Goal: Task Accomplishment & Management: Complete application form

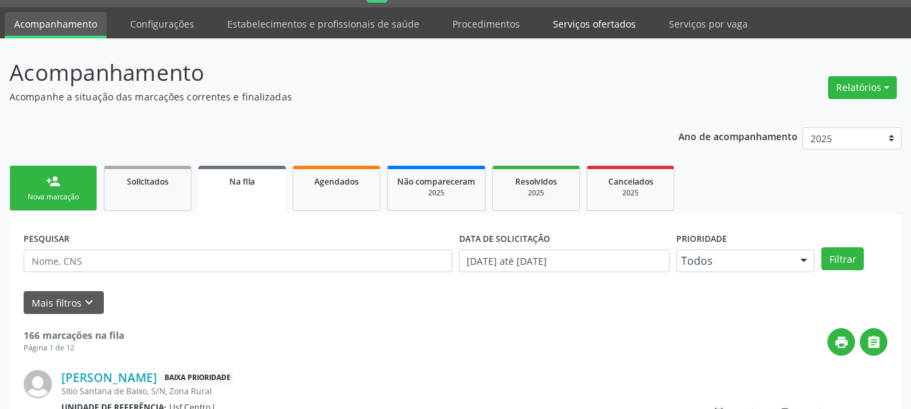
scroll to position [36, 0]
click at [583, 22] on link "Serviços ofertados" at bounding box center [594, 24] width 102 height 24
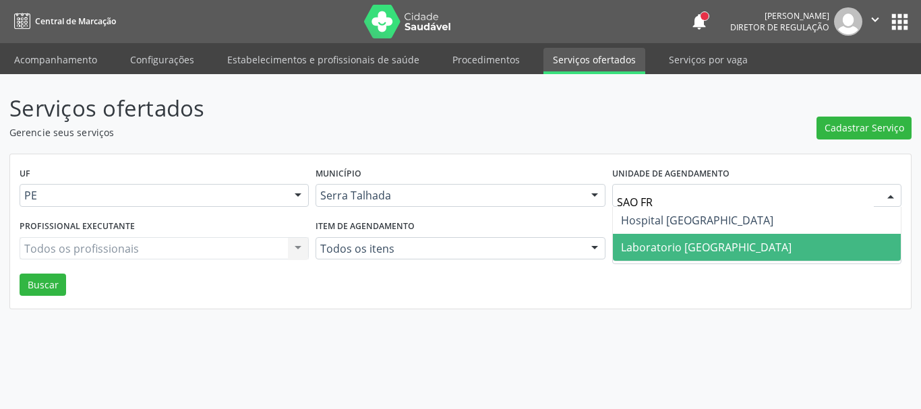
type input "SAO FRA"
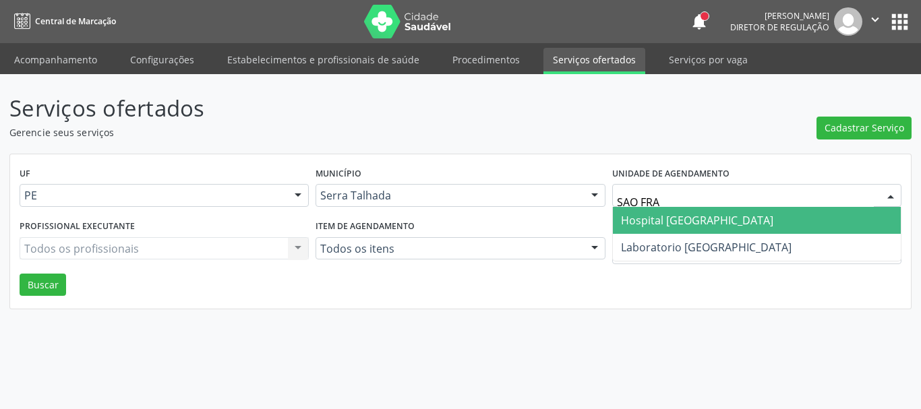
click at [709, 220] on span "Hospital [GEOGRAPHIC_DATA]" at bounding box center [697, 220] width 152 height 15
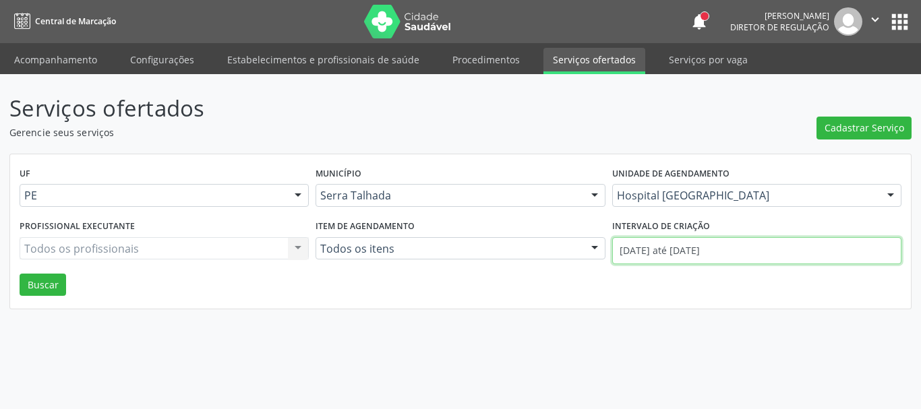
click at [624, 257] on input "01/09/2025 até 17/09/2025" at bounding box center [756, 250] width 289 height 27
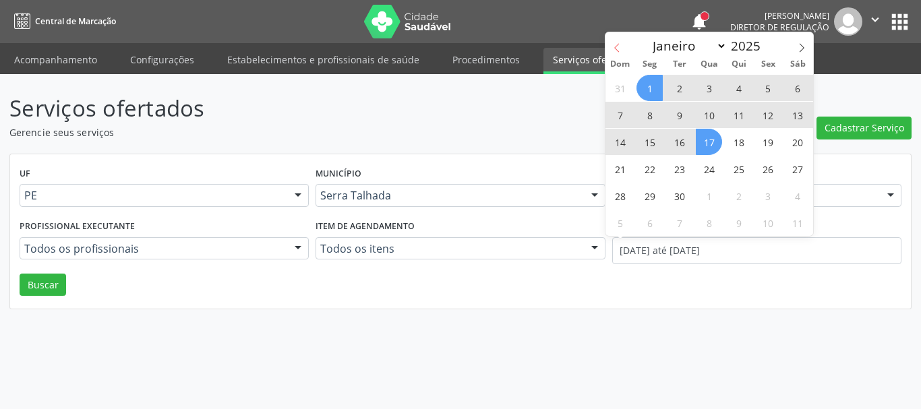
click at [610, 46] on span at bounding box center [616, 43] width 23 height 23
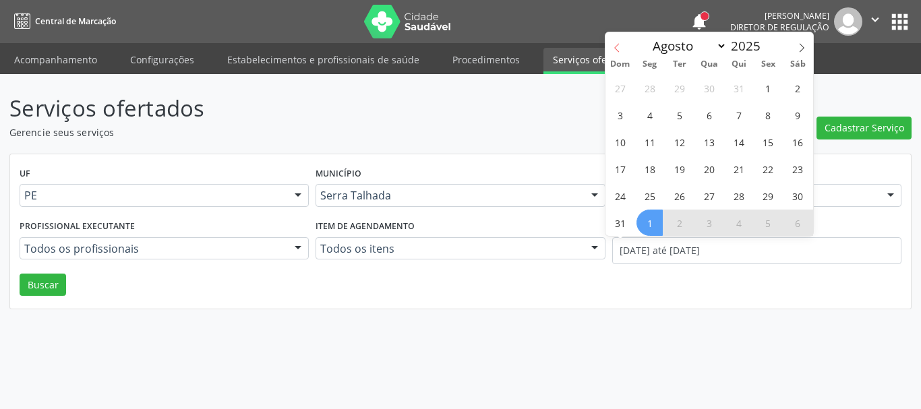
click at [610, 46] on span at bounding box center [616, 43] width 23 height 23
select select "6"
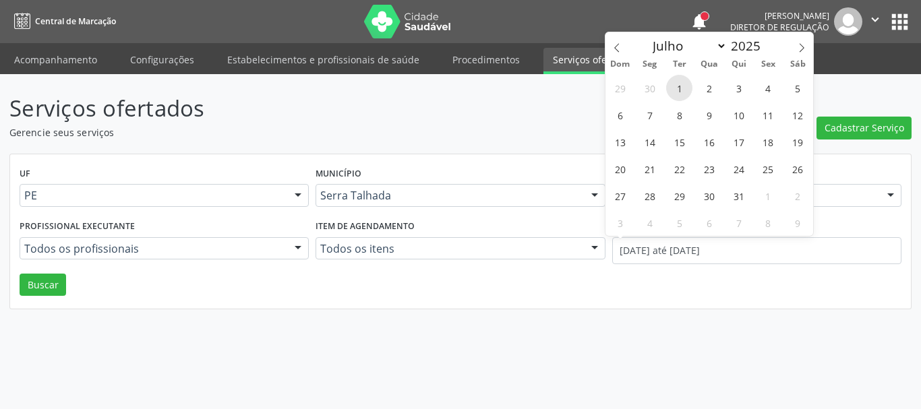
click at [676, 84] on span "1" at bounding box center [679, 88] width 26 height 26
type input "01/07/2025"
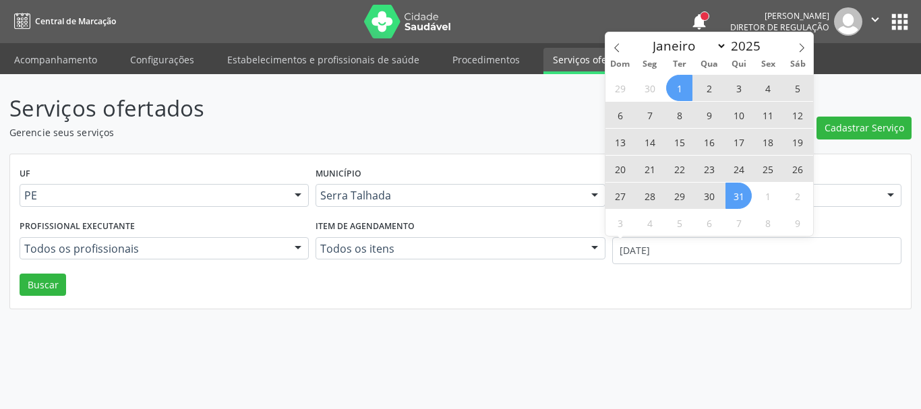
click at [737, 197] on span "31" at bounding box center [738, 196] width 26 height 26
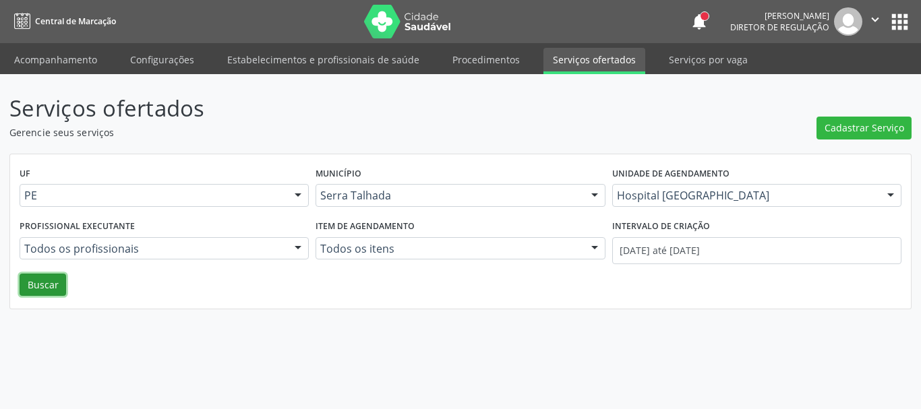
click at [51, 285] on button "Buscar" at bounding box center [43, 285] width 47 height 23
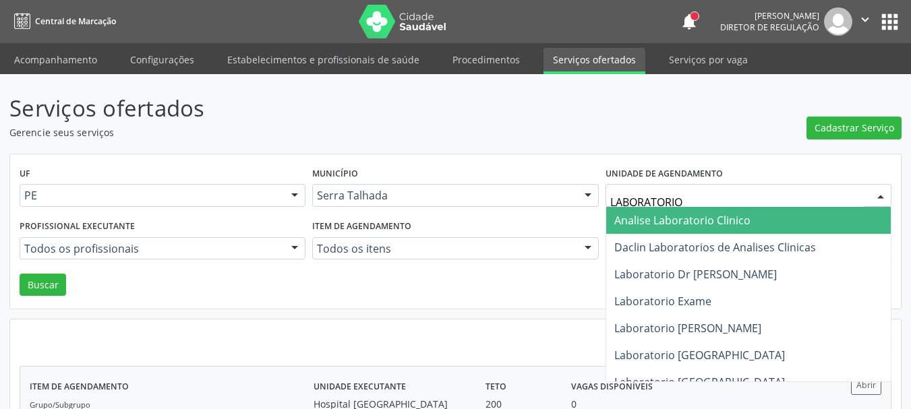
type input "LABORATORIO S"
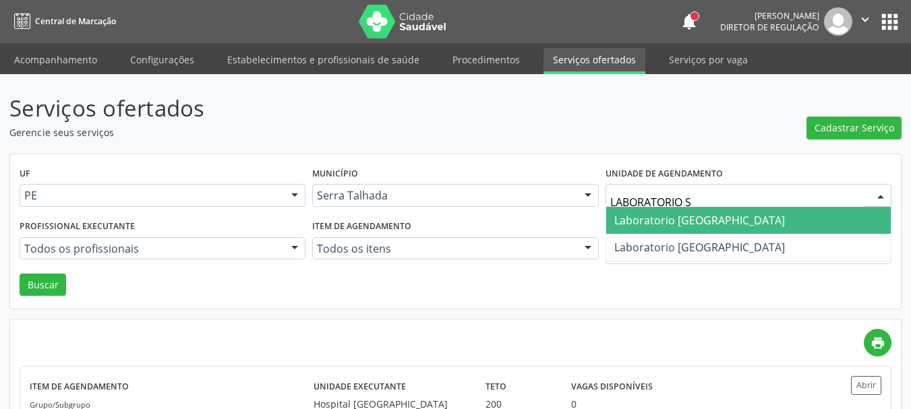
click at [760, 228] on span "Laboratorio [GEOGRAPHIC_DATA]" at bounding box center [748, 220] width 284 height 27
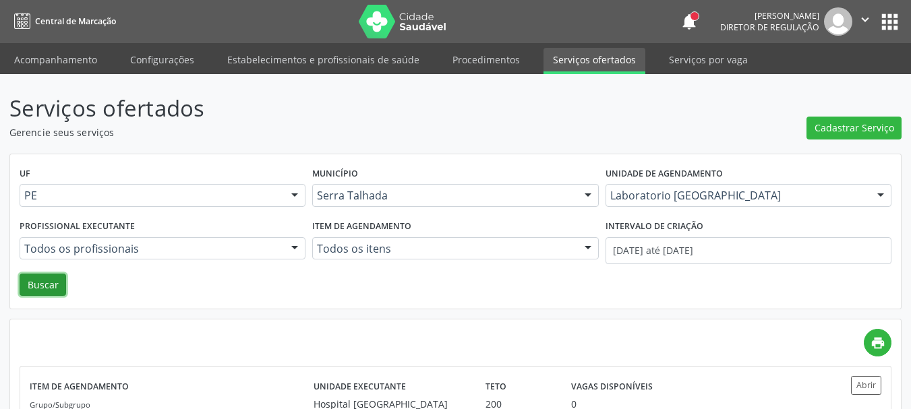
click at [59, 292] on button "Buscar" at bounding box center [43, 285] width 47 height 23
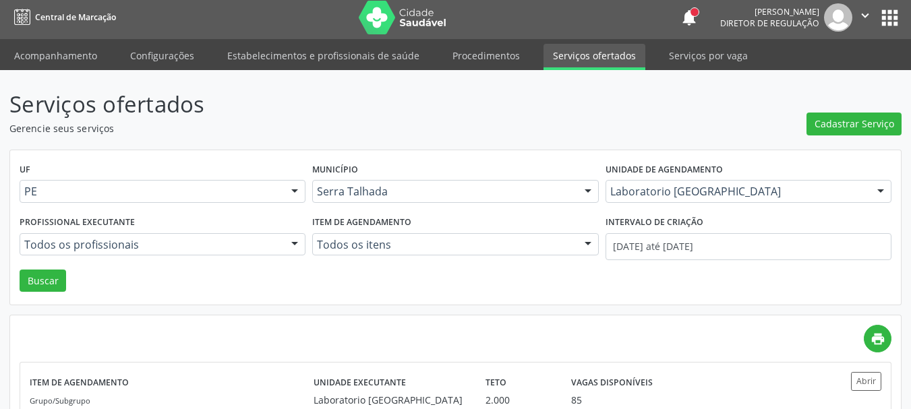
scroll to position [138, 0]
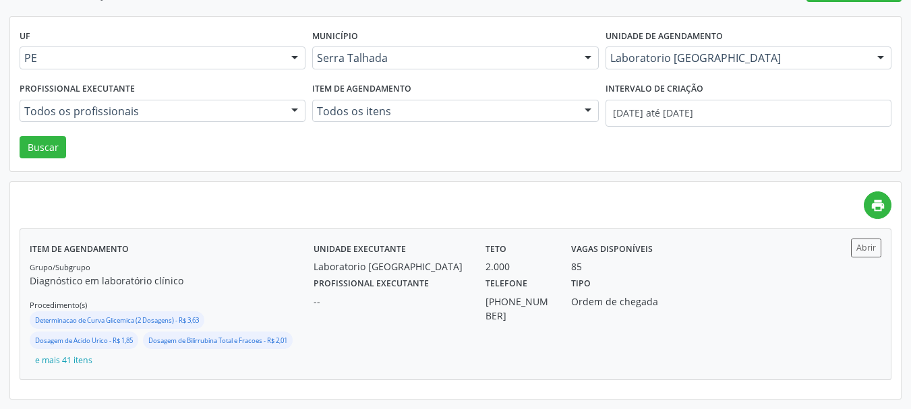
click at [651, 270] on div "85" at bounding box center [626, 267] width 110 height 14
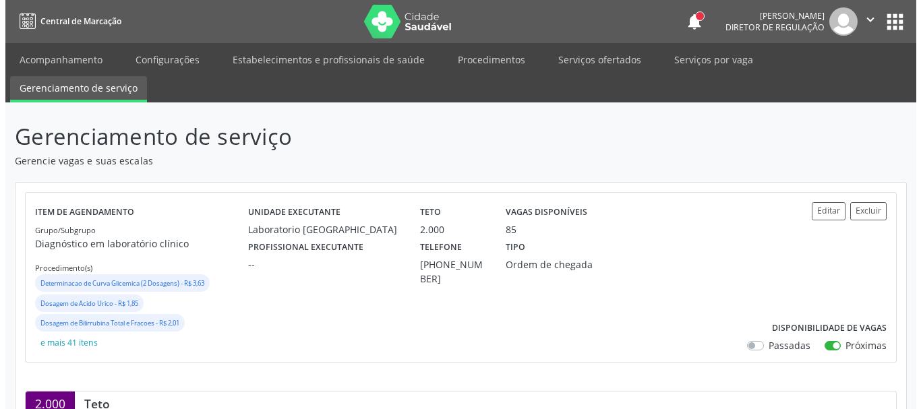
scroll to position [270, 0]
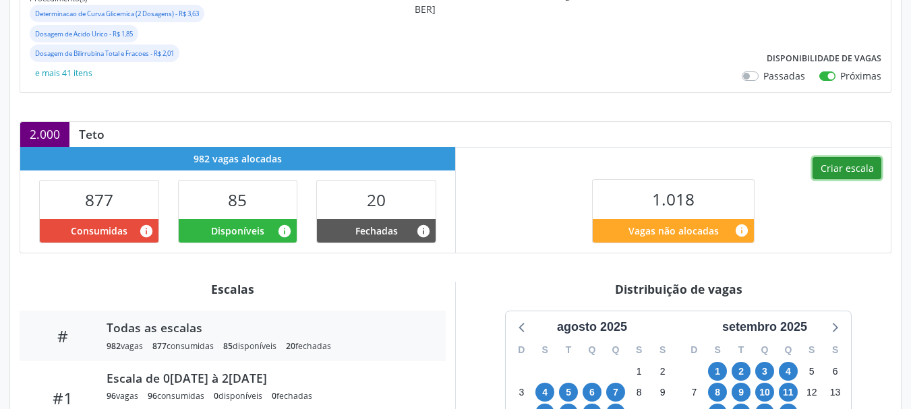
click at [851, 157] on button "Criar escala" at bounding box center [846, 168] width 69 height 23
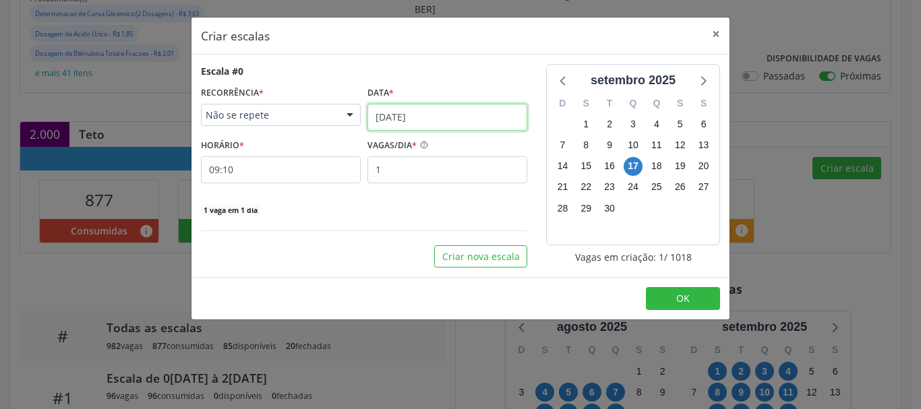
click at [444, 117] on input "17/09/2025" at bounding box center [447, 117] width 160 height 27
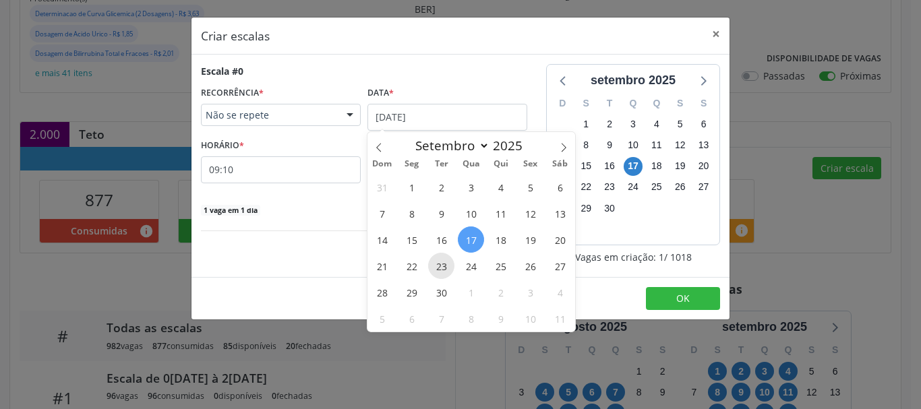
click at [442, 262] on span "23" at bounding box center [441, 266] width 26 height 26
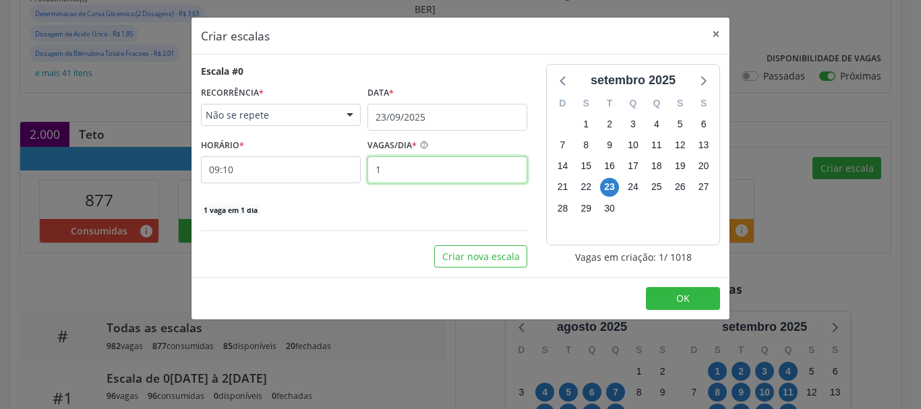
click at [398, 179] on input "1" at bounding box center [447, 169] width 160 height 27
type input "12"
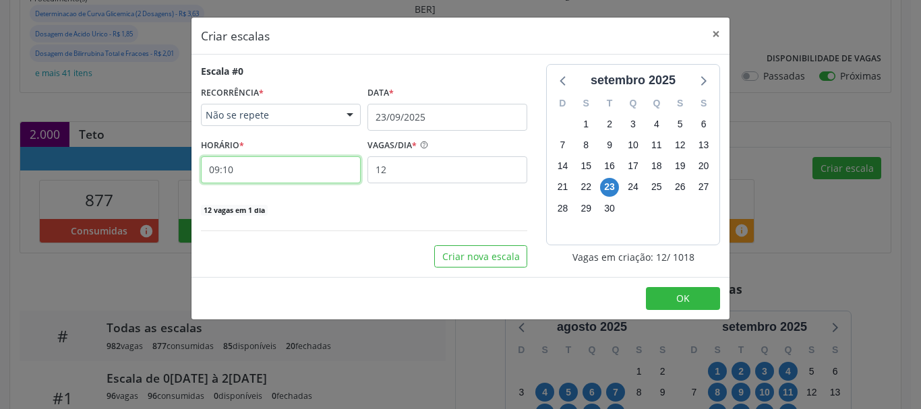
click at [258, 164] on input "09:10" at bounding box center [281, 169] width 160 height 27
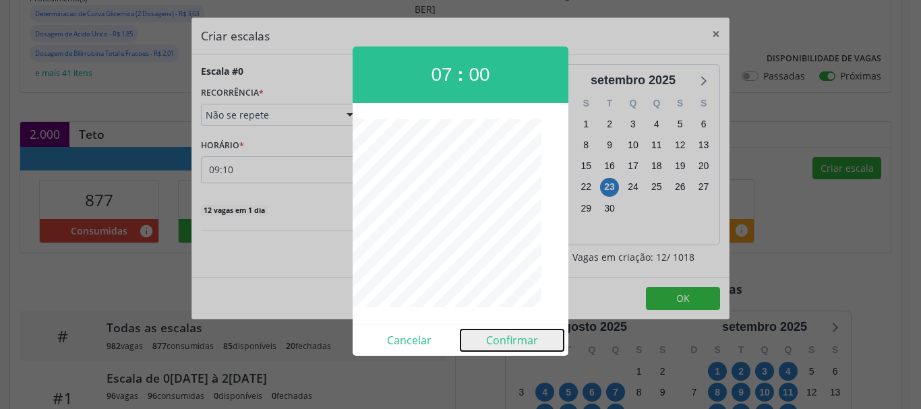
click at [498, 342] on button "Confirmar" at bounding box center [511, 341] width 103 height 22
type input "07:00"
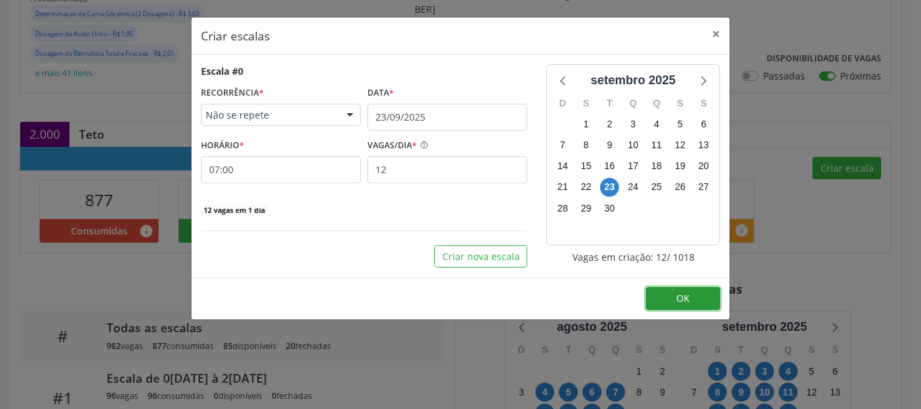
click at [681, 303] on span "OK" at bounding box center [682, 298] width 13 height 13
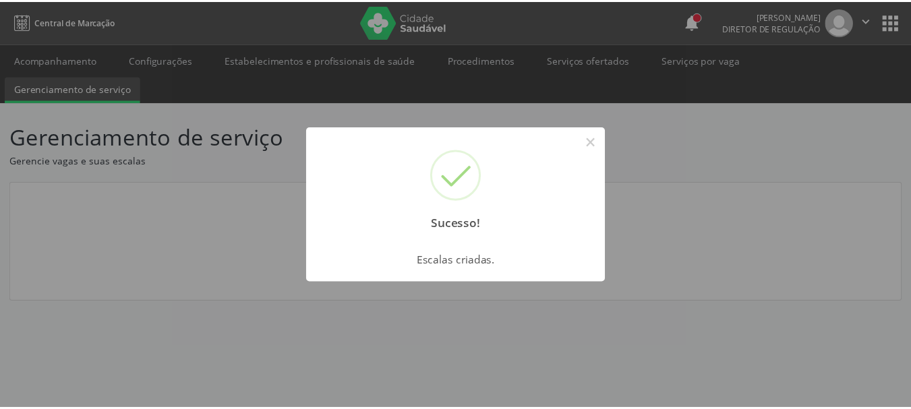
scroll to position [0, 0]
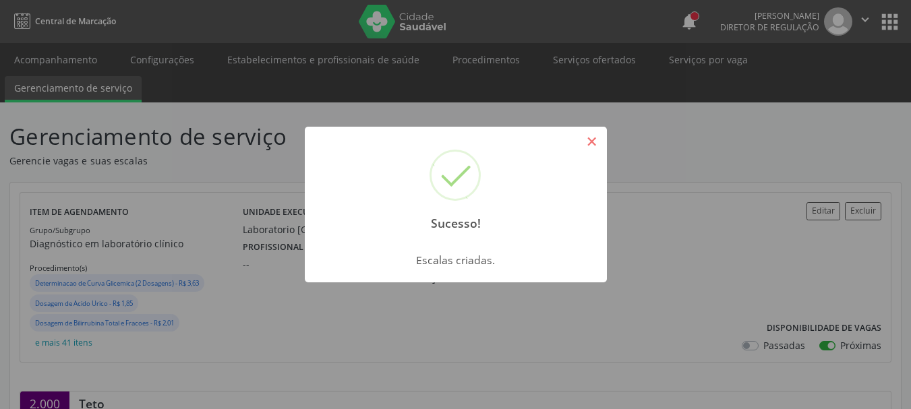
click at [593, 145] on button "×" at bounding box center [591, 141] width 23 height 23
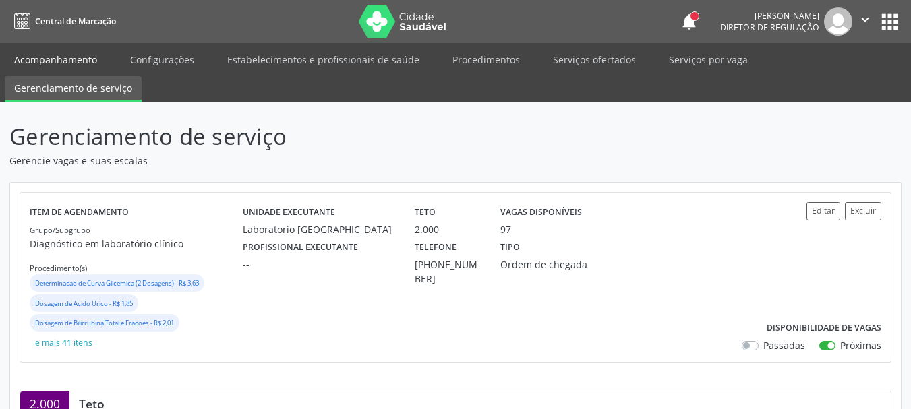
click at [96, 55] on link "Acompanhamento" at bounding box center [56, 60] width 102 height 24
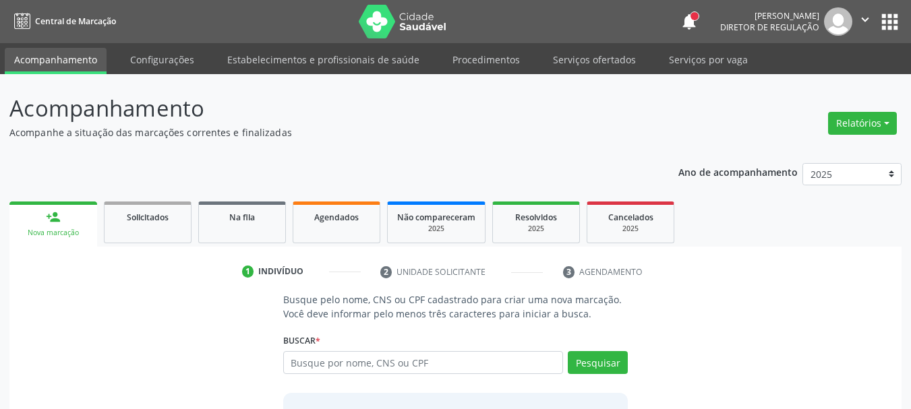
click at [309, 365] on input "text" at bounding box center [423, 362] width 280 height 23
type input "maria do socorro nogueira e silva"
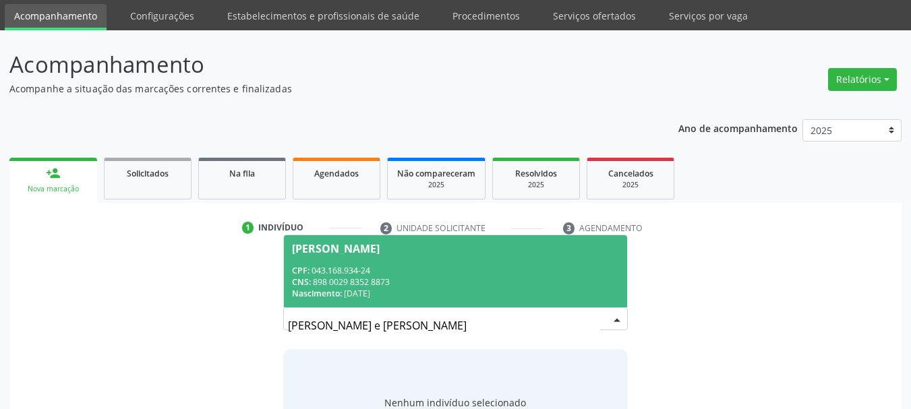
scroll to position [67, 0]
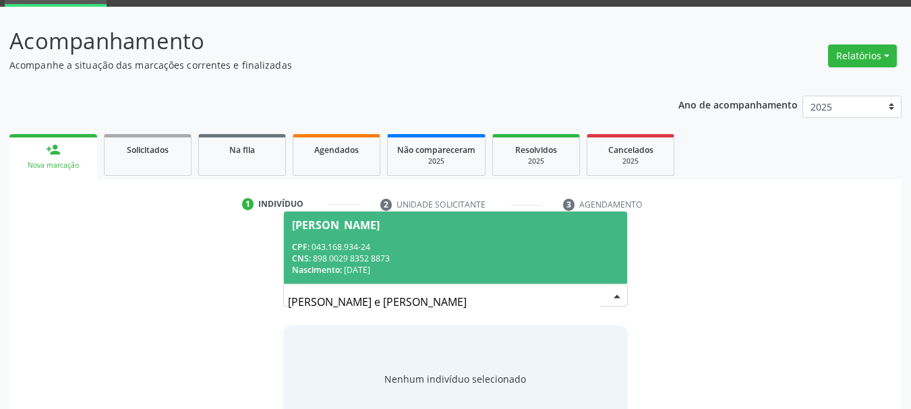
click at [402, 275] on div "Nascimento: 03/06/1975" at bounding box center [456, 269] width 328 height 11
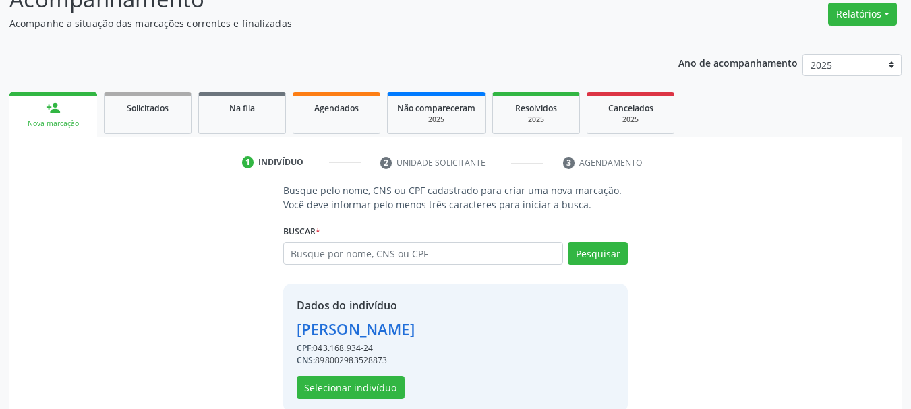
scroll to position [131, 0]
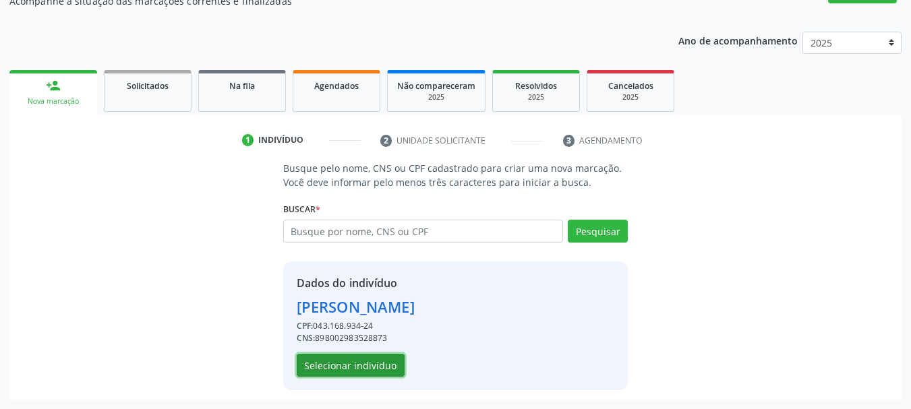
click at [365, 365] on button "Selecionar indivíduo" at bounding box center [351, 365] width 108 height 23
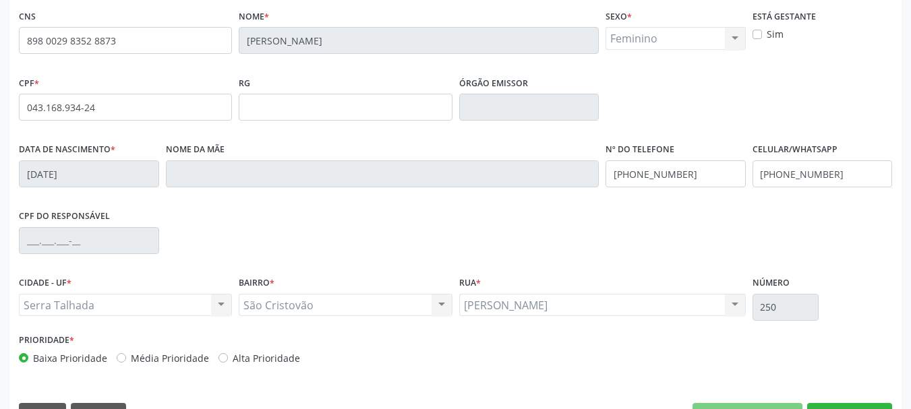
scroll to position [322, 0]
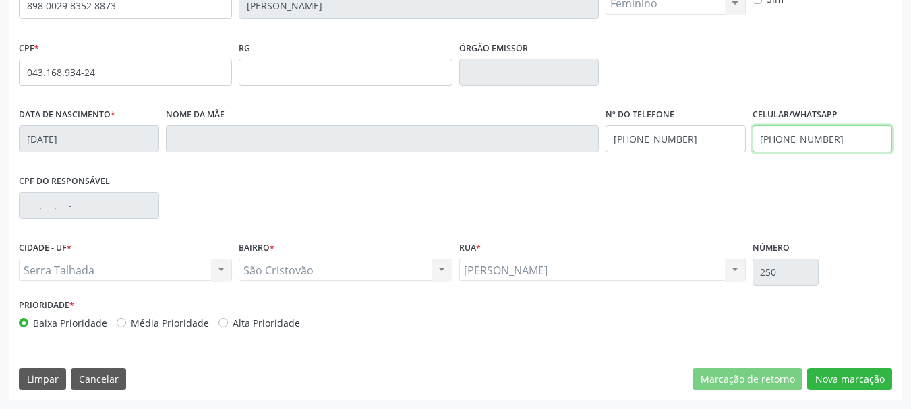
click at [839, 139] on input "(87) 99851-0702" at bounding box center [822, 138] width 140 height 27
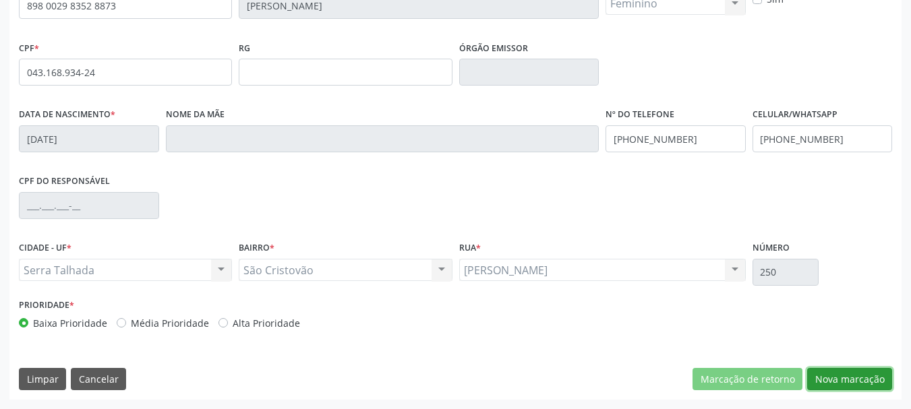
click at [860, 378] on button "Nova marcação" at bounding box center [849, 379] width 85 height 23
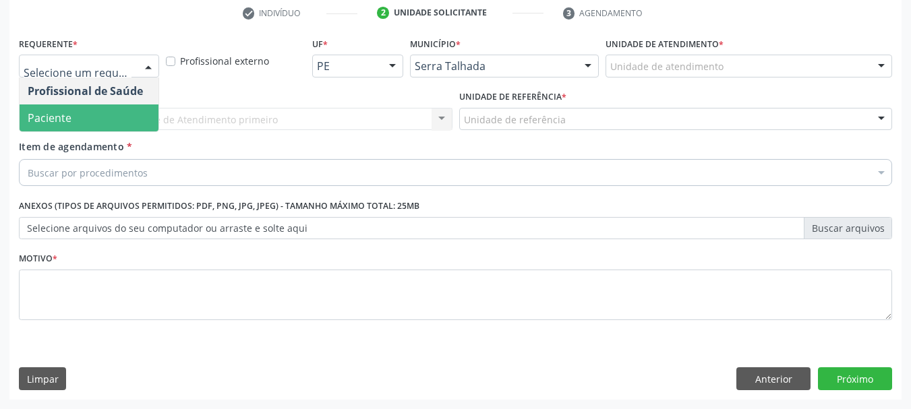
click at [88, 122] on span "Paciente" at bounding box center [89, 117] width 139 height 27
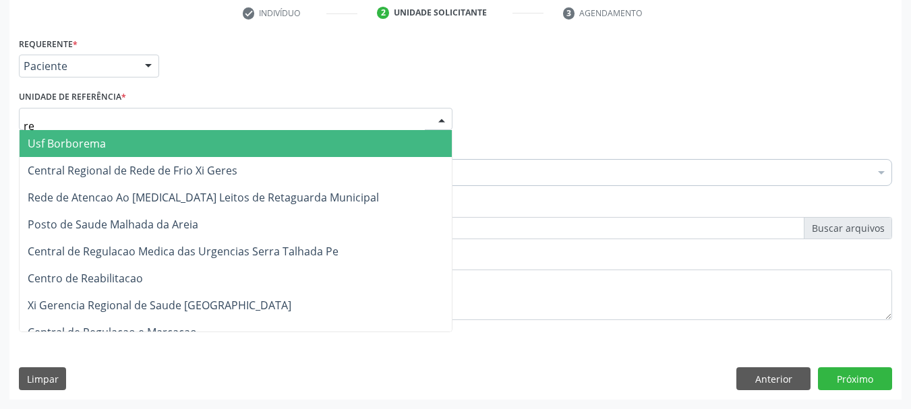
type input "rea"
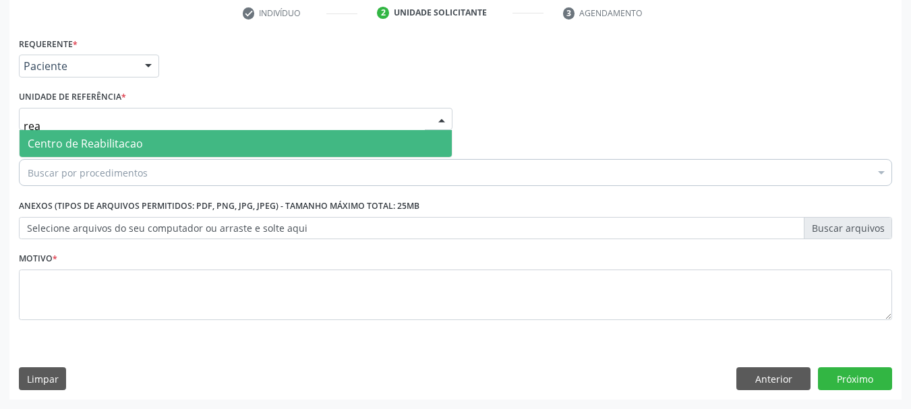
click at [130, 138] on span "Centro de Reabilitacao" at bounding box center [85, 143] width 115 height 15
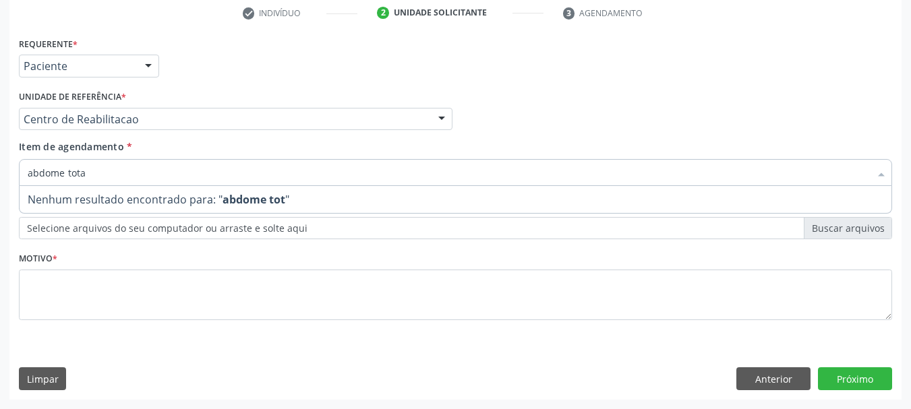
type input "abdome total"
click at [73, 178] on input "abdome total" at bounding box center [449, 172] width 842 height 27
click at [92, 172] on input "abdome total" at bounding box center [449, 172] width 842 height 27
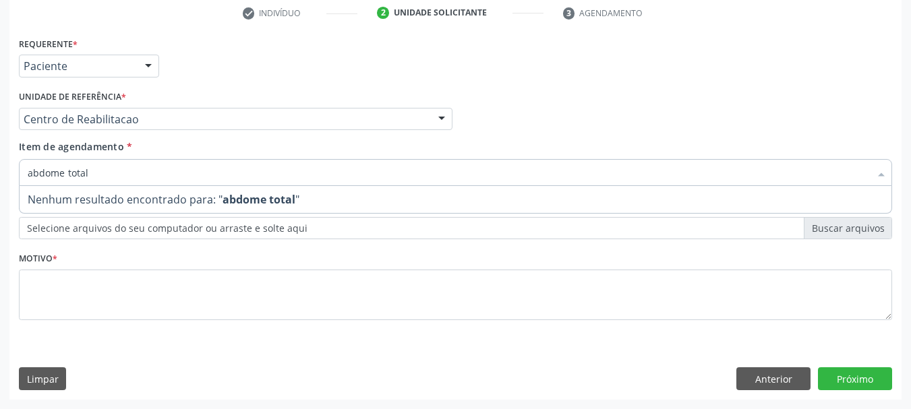
click at [92, 172] on input "abdome total" at bounding box center [449, 172] width 842 height 27
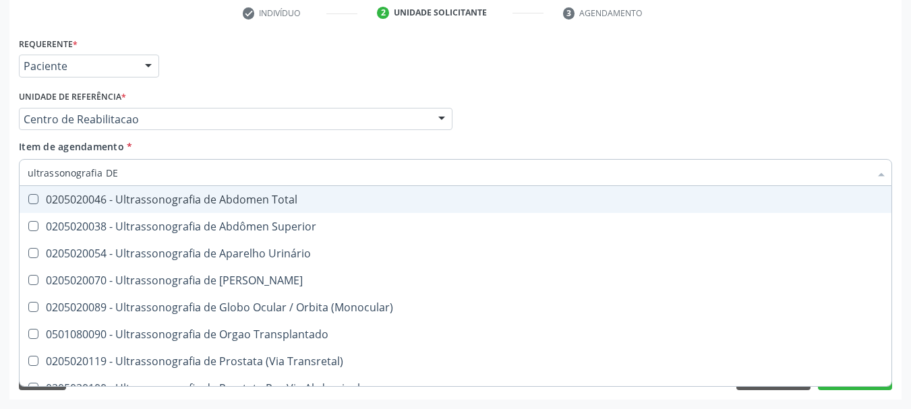
type input "ultrassonografia DE A"
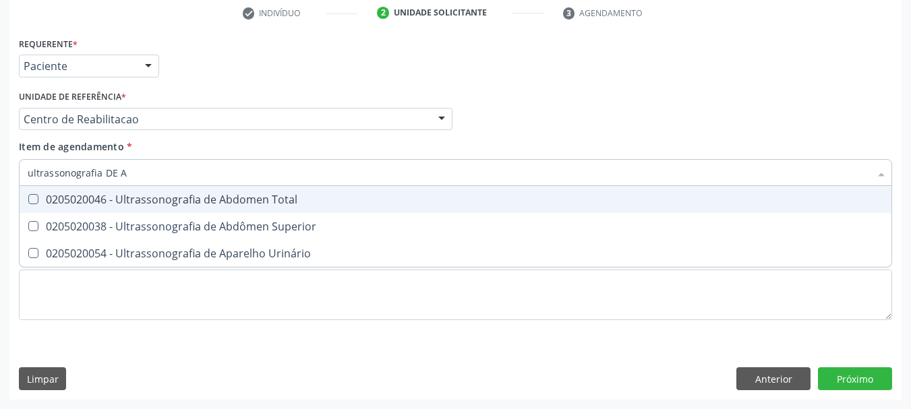
click at [280, 198] on div "0205020046 - Ultrassonografia de Abdomen Total" at bounding box center [456, 199] width 856 height 11
checkbox Total "true"
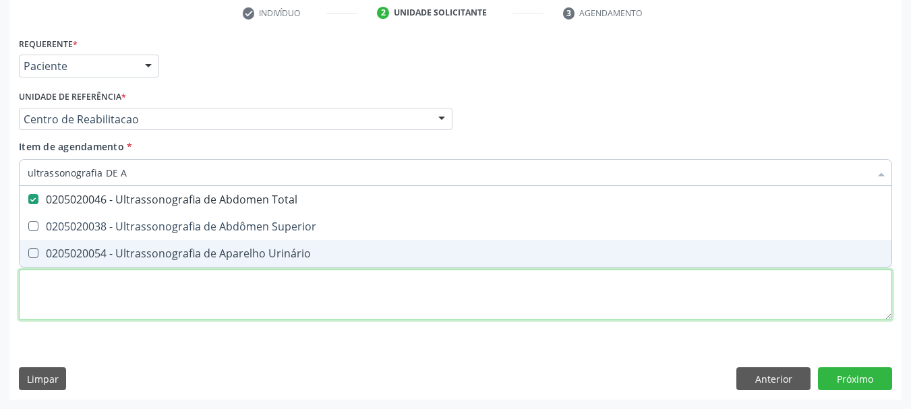
click at [77, 320] on div "Requerente * Paciente Profissional de Saúde Paciente Nenhum resultado encontrad…" at bounding box center [455, 186] width 873 height 305
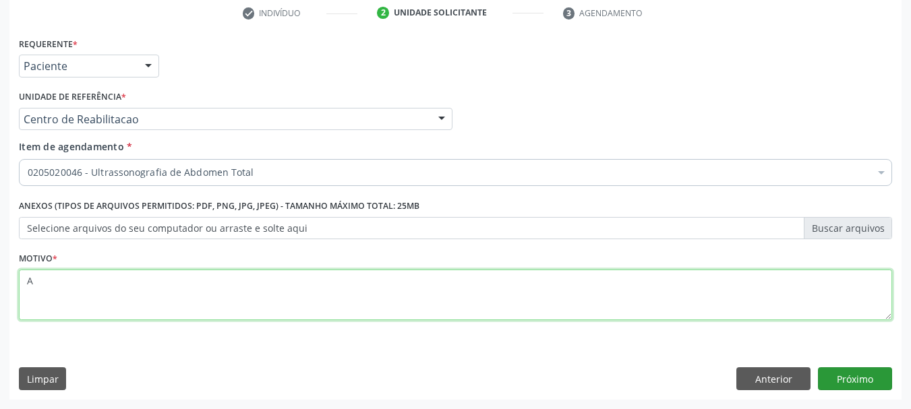
type textarea "A"
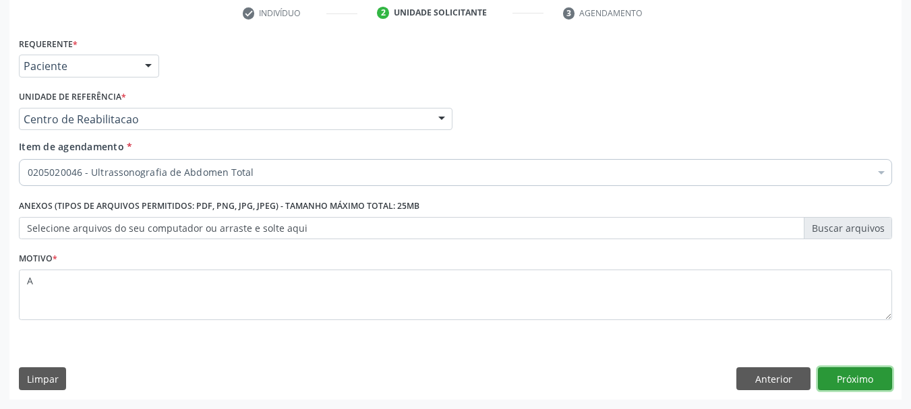
click at [860, 382] on button "Próximo" at bounding box center [855, 378] width 74 height 23
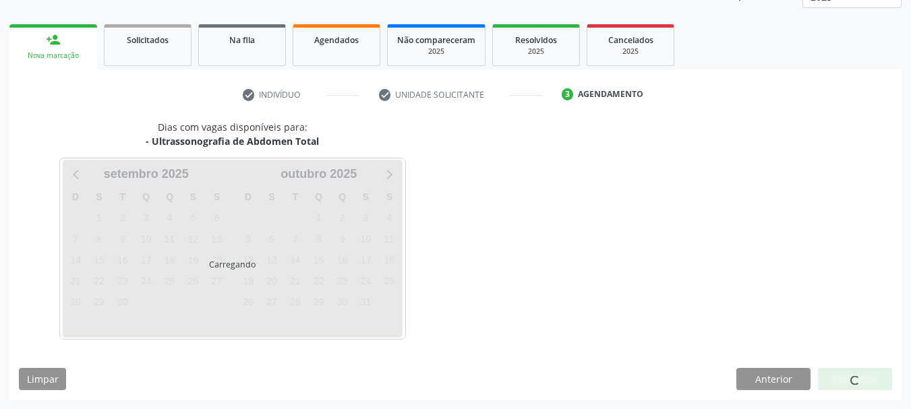
scroll to position [177, 0]
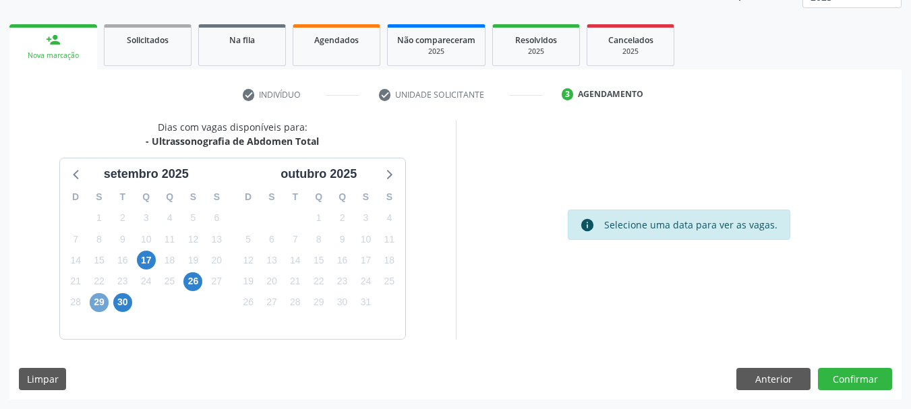
click at [107, 301] on span "29" at bounding box center [99, 302] width 19 height 19
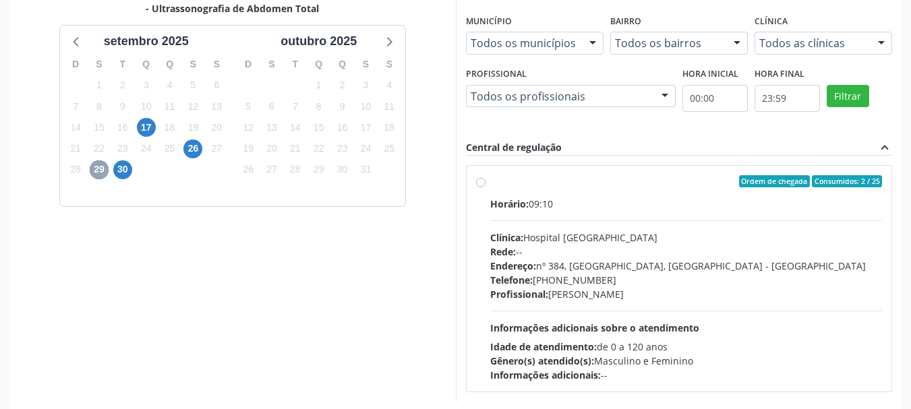
scroll to position [312, 0]
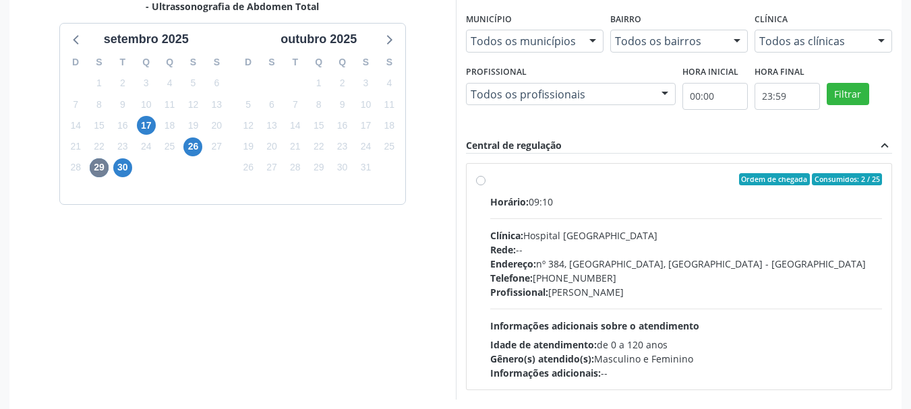
click at [499, 173] on div "Ordem de chegada Consumidos: 2 / 25" at bounding box center [686, 179] width 392 height 12
click at [485, 173] on input "Ordem de chegada Consumidos: 2 / 25 Horário: 09:10 Clínica: Hospital Sao Franci…" at bounding box center [480, 179] width 9 height 12
radio input "true"
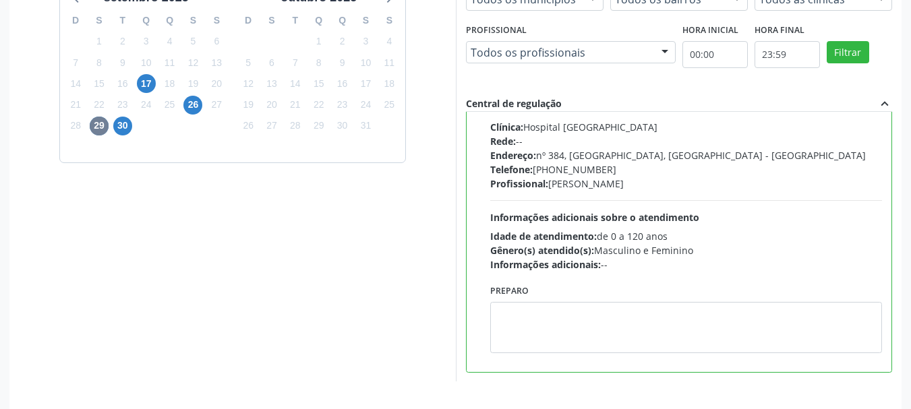
scroll to position [396, 0]
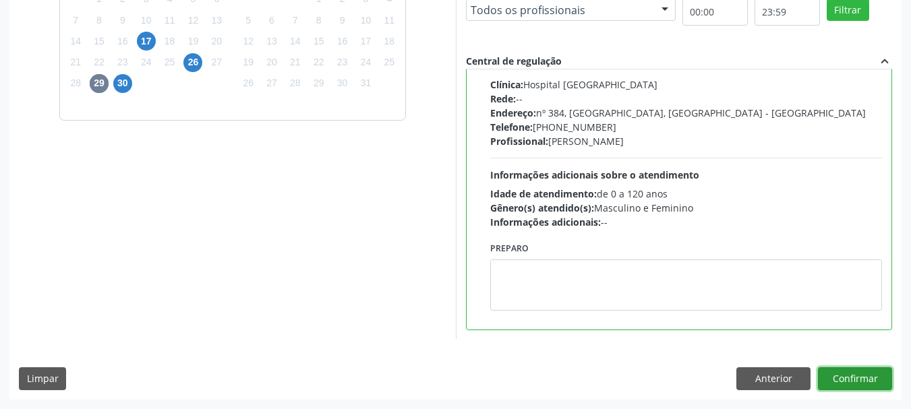
click at [880, 385] on button "Confirmar" at bounding box center [855, 378] width 74 height 23
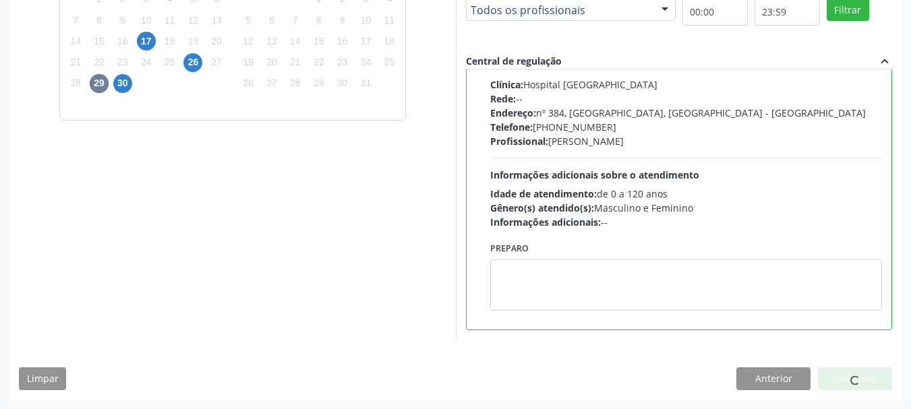
scroll to position [36, 0]
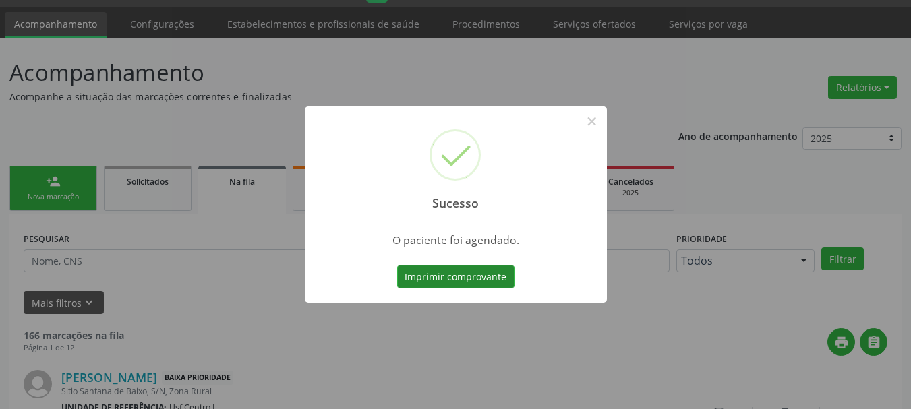
click at [477, 277] on button "Imprimir comprovante" at bounding box center [455, 277] width 117 height 23
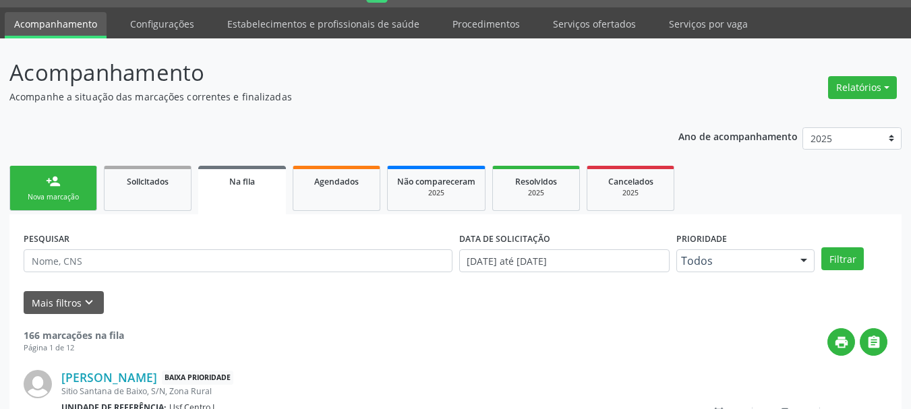
click at [75, 206] on link "person_add Nova marcação" at bounding box center [53, 188] width 88 height 45
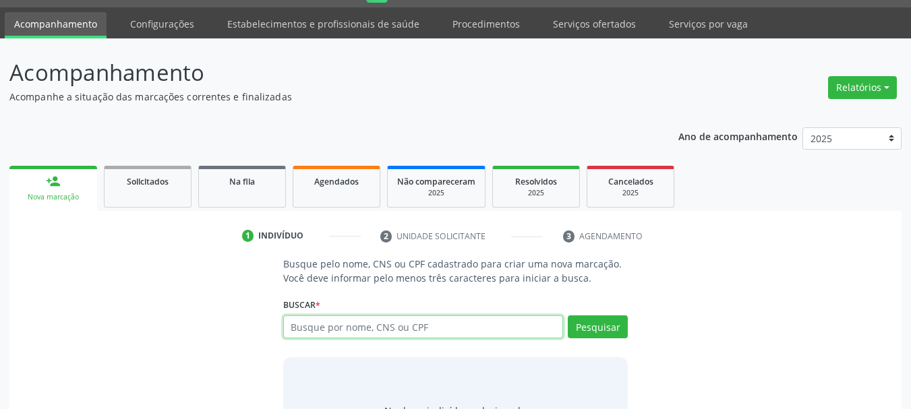
click at [349, 328] on input "text" at bounding box center [423, 327] width 280 height 23
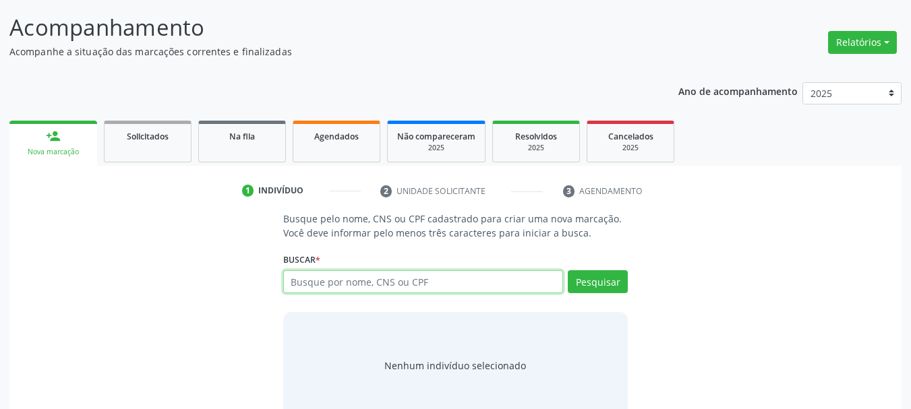
scroll to position [103, 0]
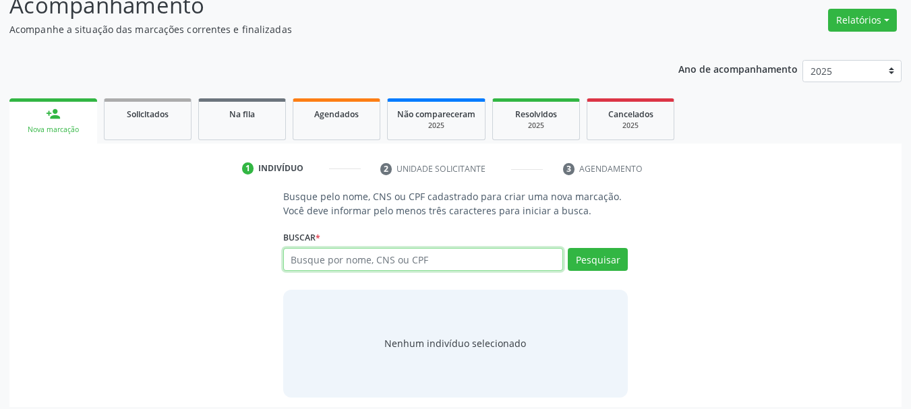
click at [357, 255] on input "text" at bounding box center [423, 259] width 280 height 23
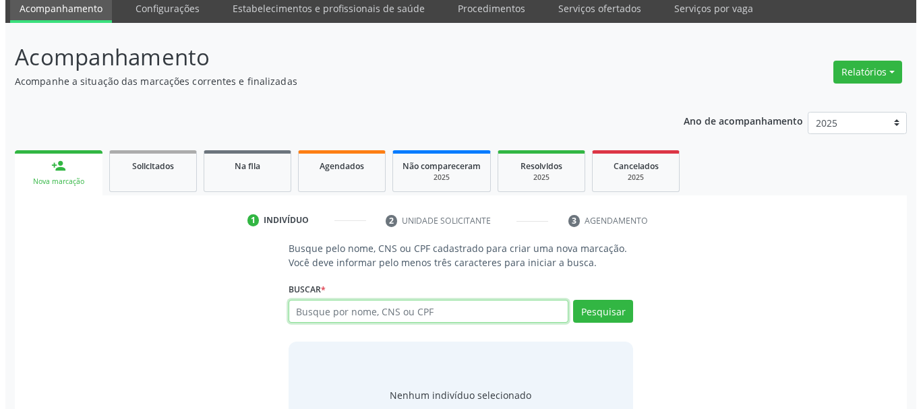
scroll to position [0, 0]
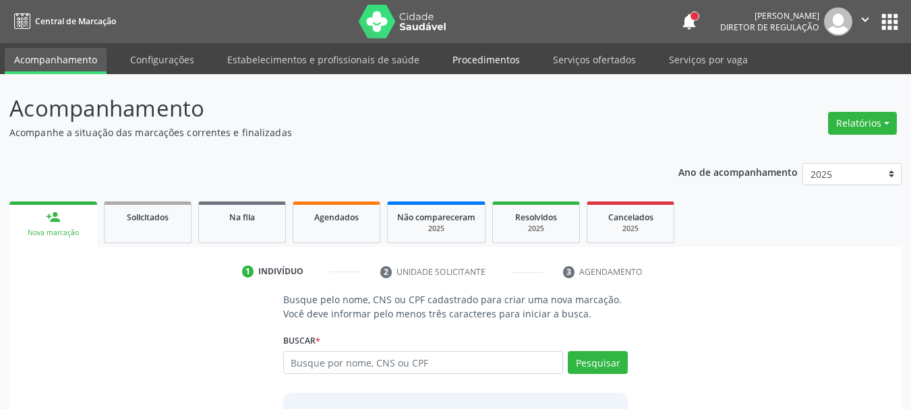
click at [484, 58] on link "Procedimentos" at bounding box center [486, 60] width 86 height 24
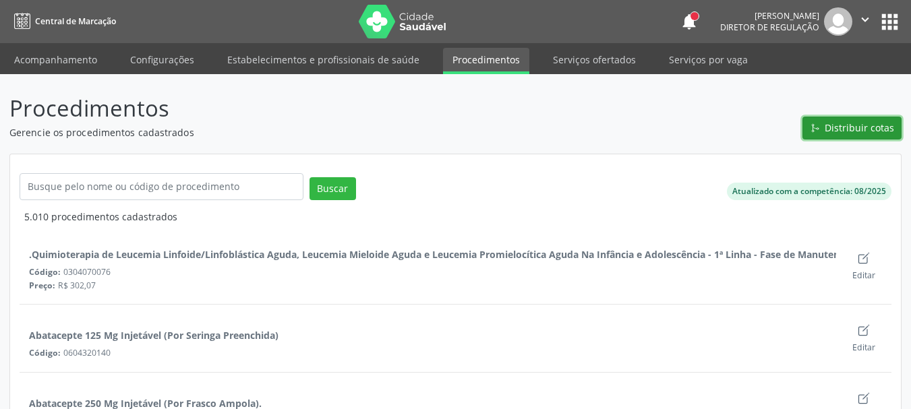
click at [860, 135] on span "Distribuir cotas" at bounding box center [858, 128] width 69 height 14
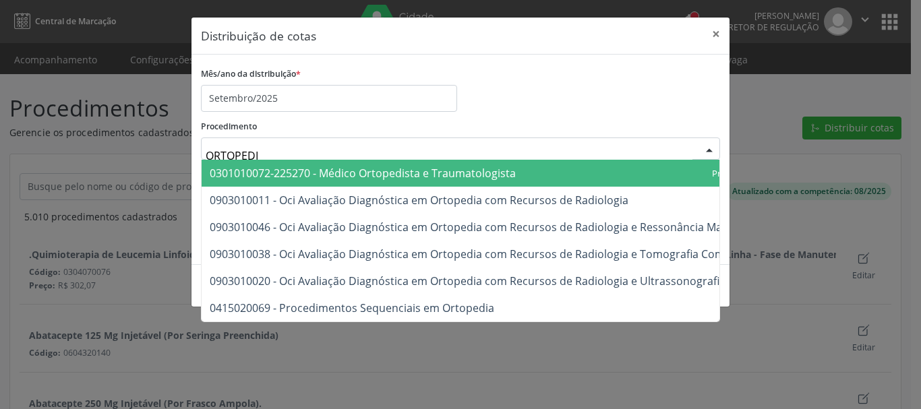
type input "ORTOPEDIS"
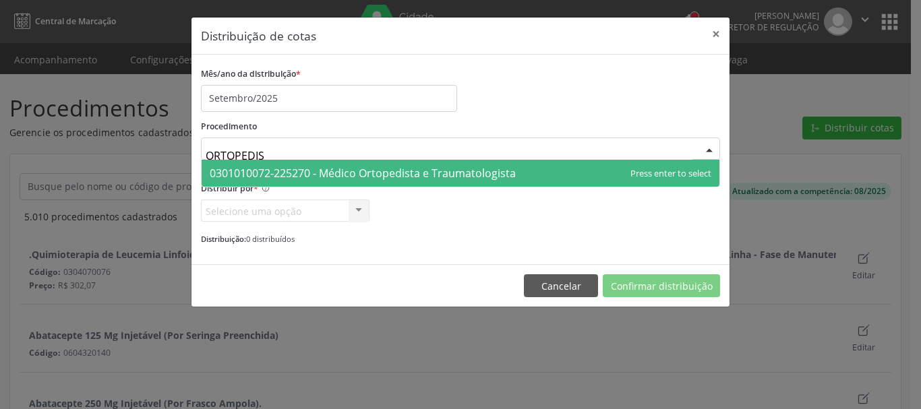
click at [319, 171] on span "0301010072-225270 - Médico Ortopedista e Traumatologista" at bounding box center [363, 173] width 306 height 15
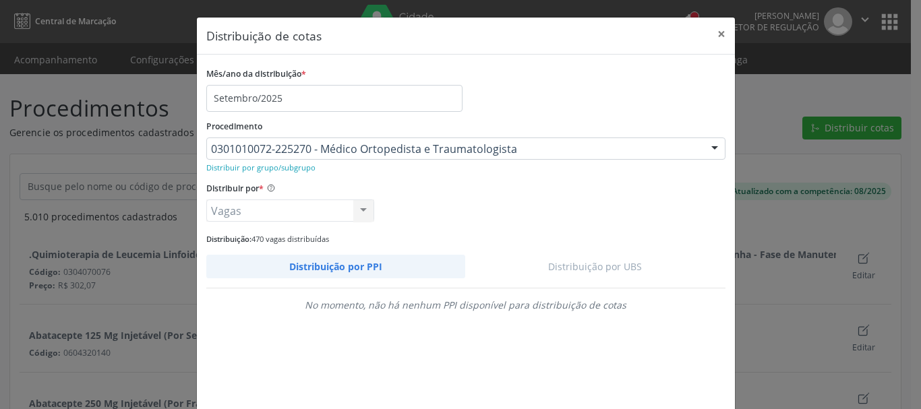
click at [555, 263] on link "Distribuição por UBS" at bounding box center [595, 267] width 260 height 24
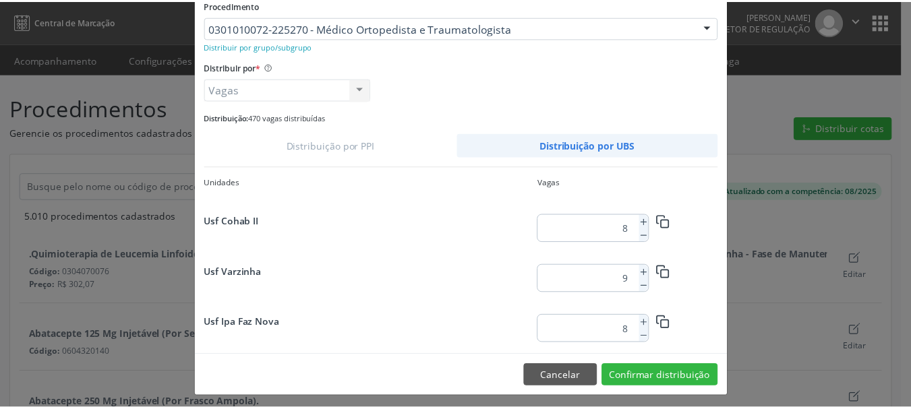
scroll to position [127, 0]
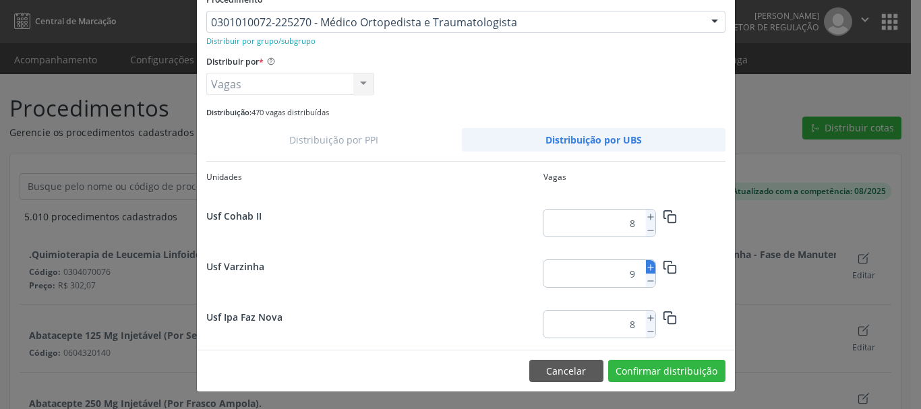
click at [646, 267] on icon at bounding box center [650, 267] width 9 height 9
type input "10"
click at [672, 371] on button "Confirmar distribuição" at bounding box center [666, 371] width 117 height 23
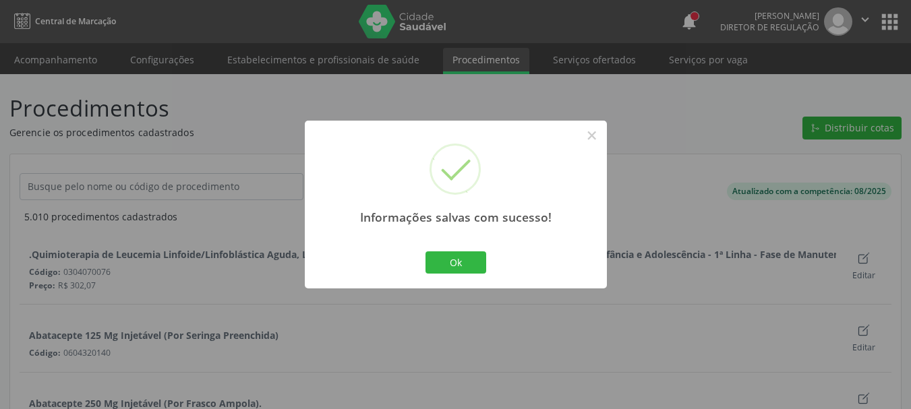
scroll to position [0, 0]
click at [467, 261] on button "Ok" at bounding box center [455, 262] width 61 height 23
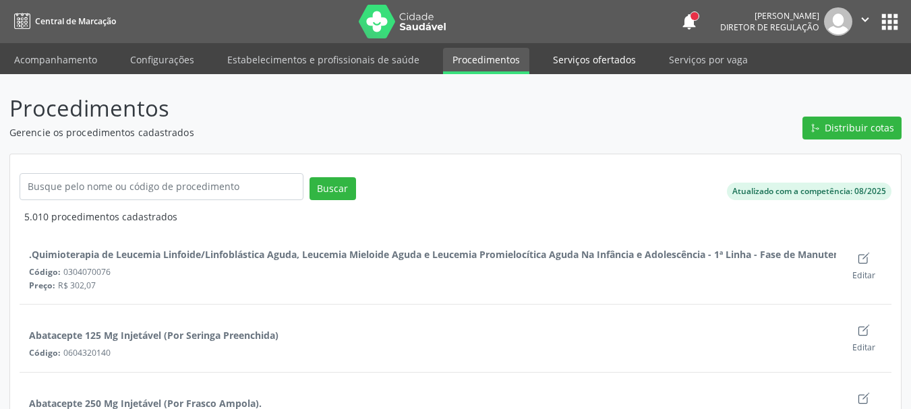
click at [560, 57] on link "Serviços ofertados" at bounding box center [594, 60] width 102 height 24
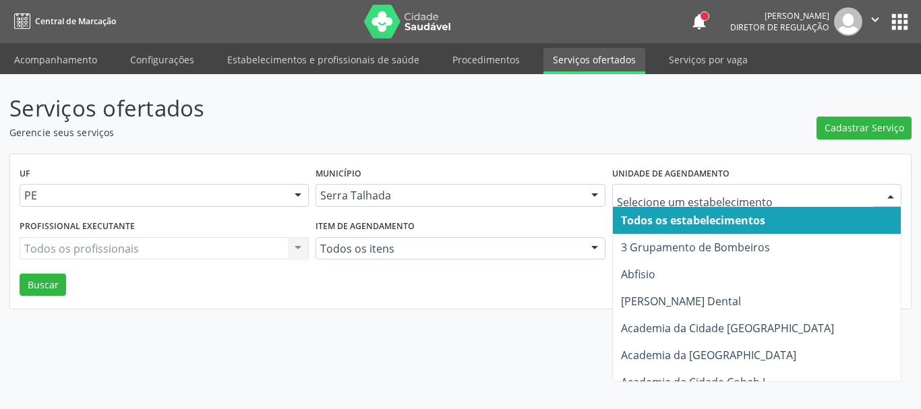
type input "B"
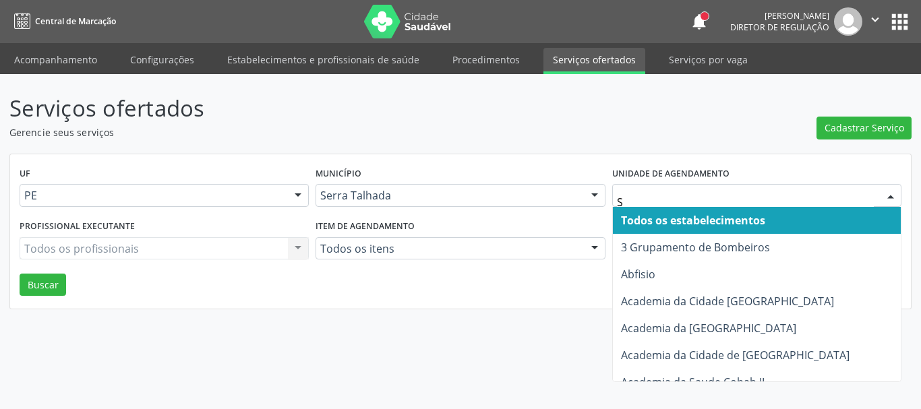
click at [651, 194] on input "S" at bounding box center [745, 202] width 257 height 27
type input "S B"
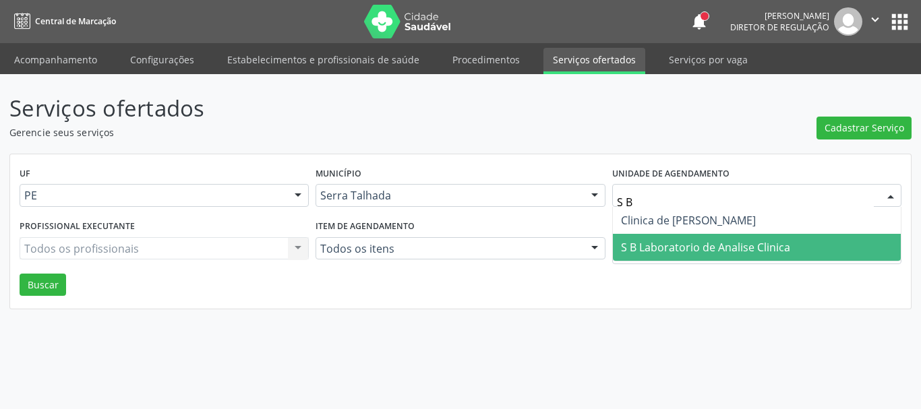
click at [665, 252] on span "S B Laboratorio de Analise Clinica" at bounding box center [705, 247] width 169 height 15
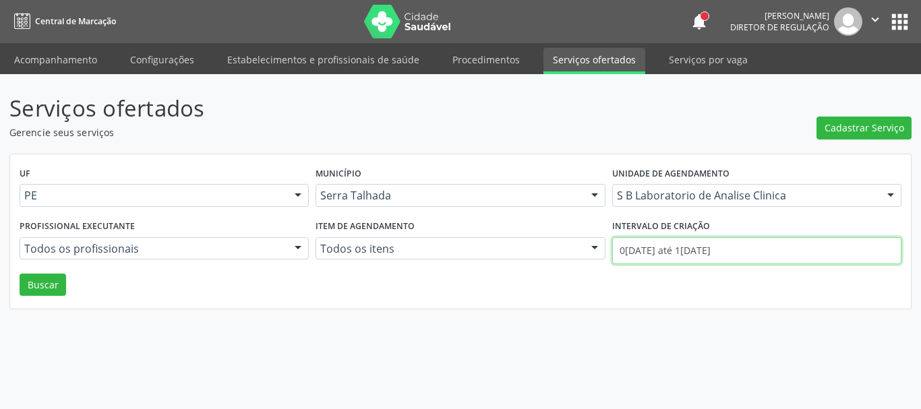
click at [730, 251] on input "01/09/2025 até 17/09/2025" at bounding box center [756, 250] width 289 height 27
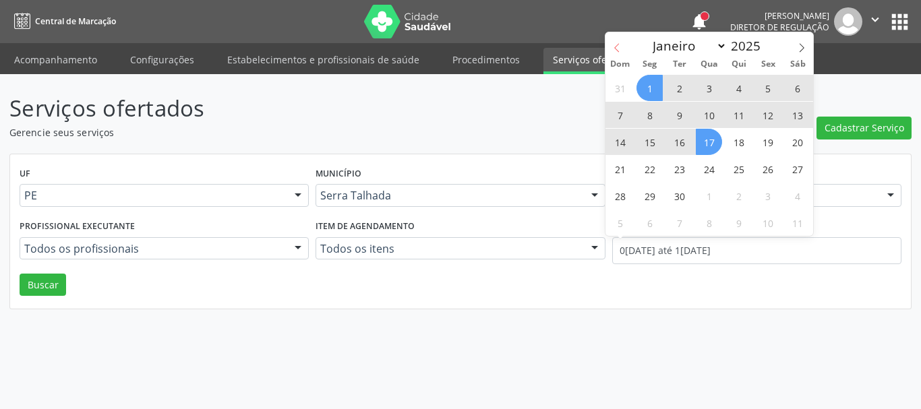
click at [609, 52] on span at bounding box center [616, 43] width 23 height 23
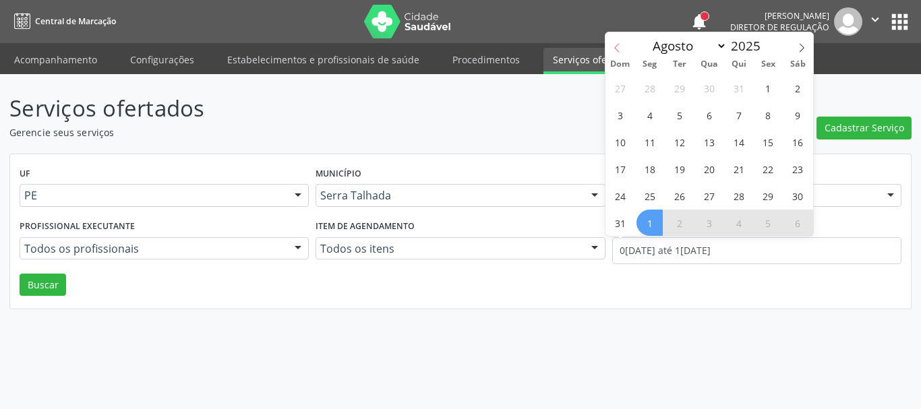
click at [611, 45] on span at bounding box center [616, 43] width 23 height 23
select select "6"
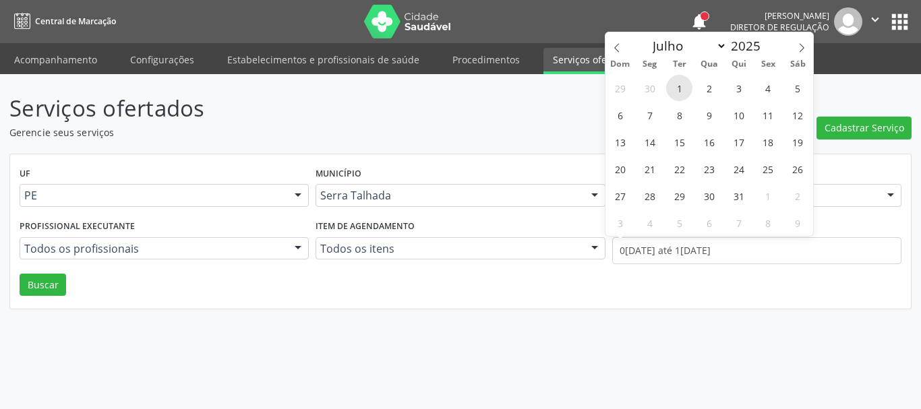
click at [682, 91] on span "1" at bounding box center [679, 88] width 26 height 26
type input "01/07/2025"
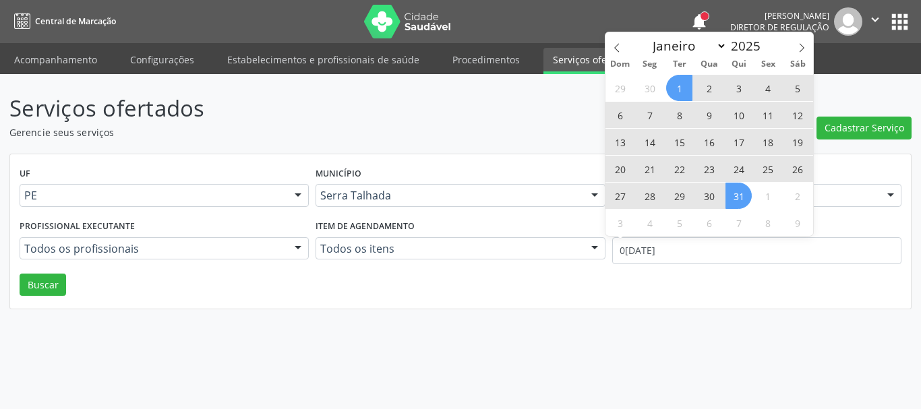
click at [725, 195] on span "31" at bounding box center [738, 196] width 26 height 26
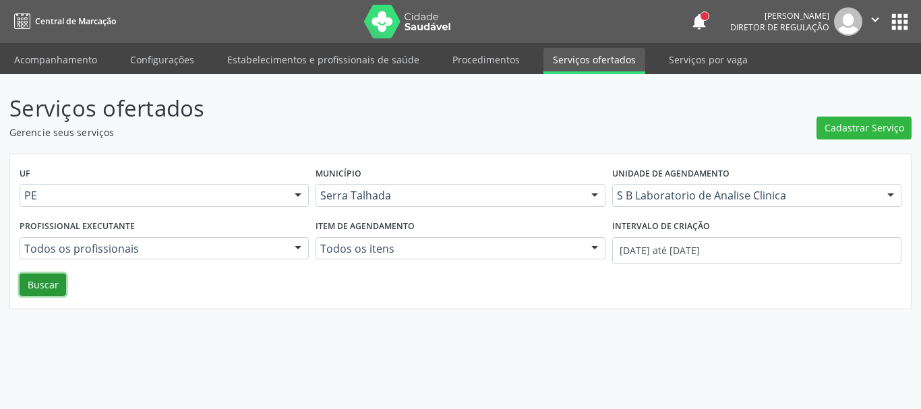
click at [28, 278] on button "Buscar" at bounding box center [43, 285] width 47 height 23
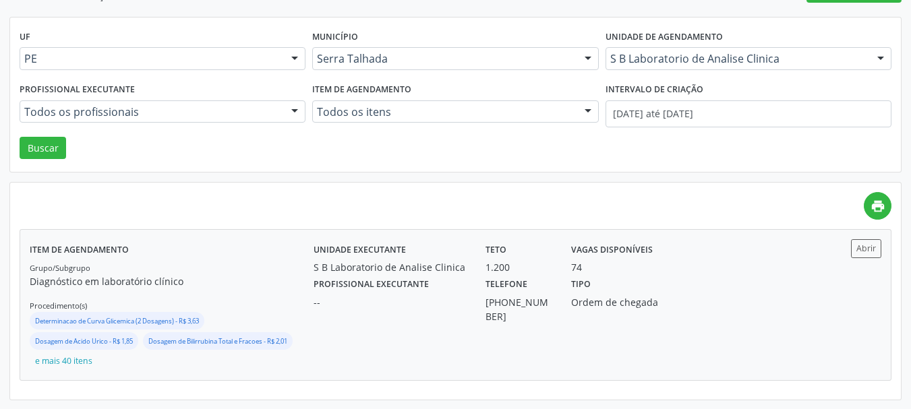
scroll to position [138, 0]
click at [460, 288] on div "Profissional executante --" at bounding box center [390, 298] width 172 height 49
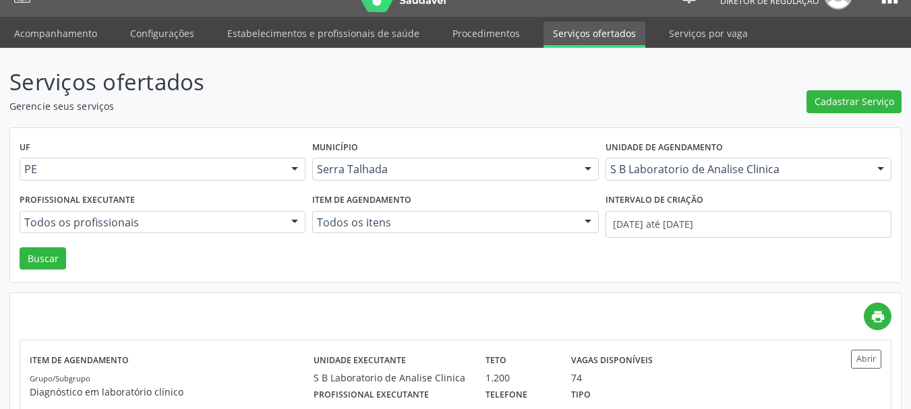
scroll to position [3, 0]
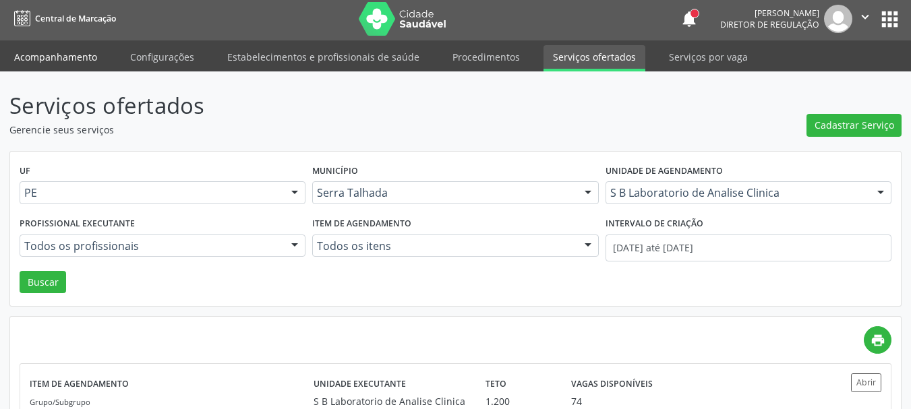
click at [53, 57] on link "Acompanhamento" at bounding box center [56, 57] width 102 height 24
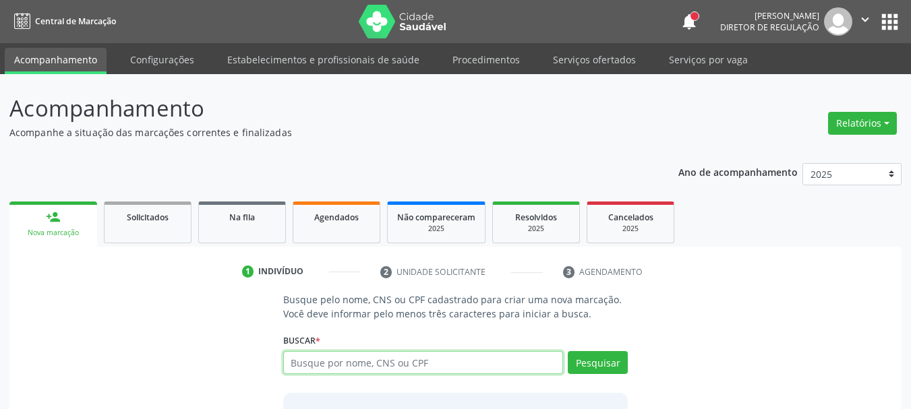
click at [356, 367] on input "text" at bounding box center [423, 362] width 280 height 23
click at [336, 369] on input "text" at bounding box center [423, 362] width 280 height 23
type input "Ã"
type input "ADÃO AL"
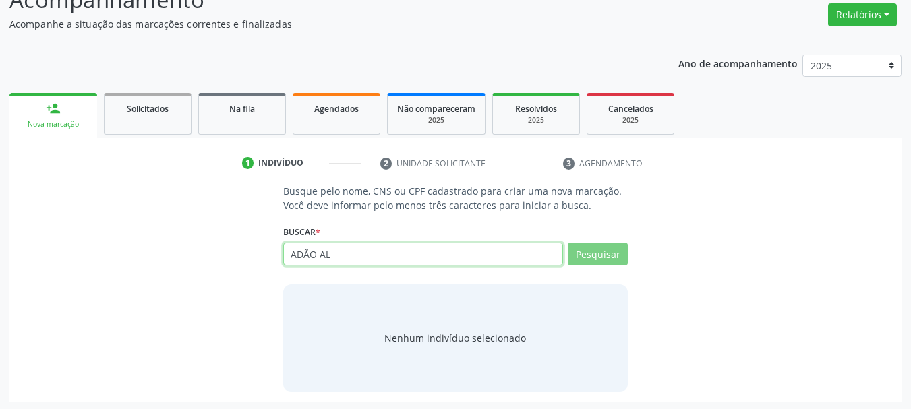
scroll to position [111, 0]
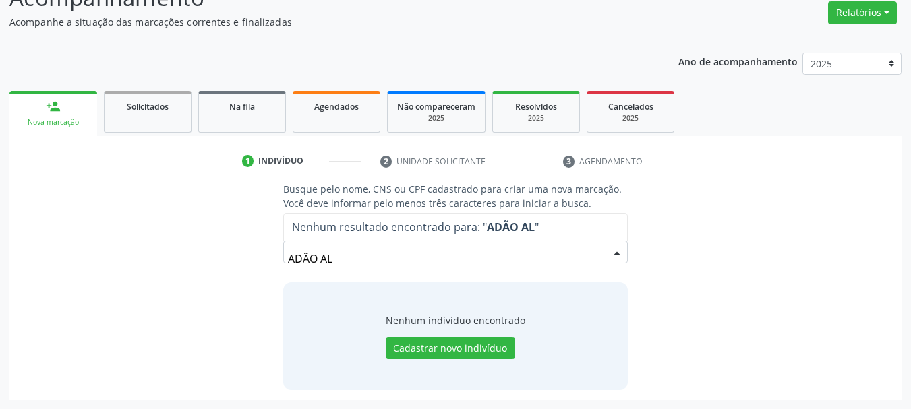
click at [589, 257] on input "ADÃO AL" at bounding box center [444, 258] width 313 height 27
click at [425, 244] on div "ADÃO AL Nenhum resultado encontrado para: " ADÃO AL " Não há nenhuma opção para…" at bounding box center [455, 257] width 345 height 32
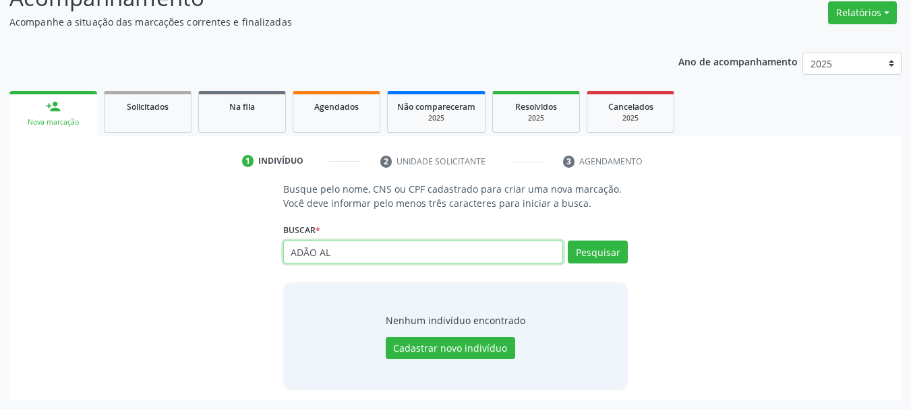
click at [380, 244] on input "ADÃO AL" at bounding box center [423, 252] width 280 height 23
type input "ADAO ALVES DE MED"
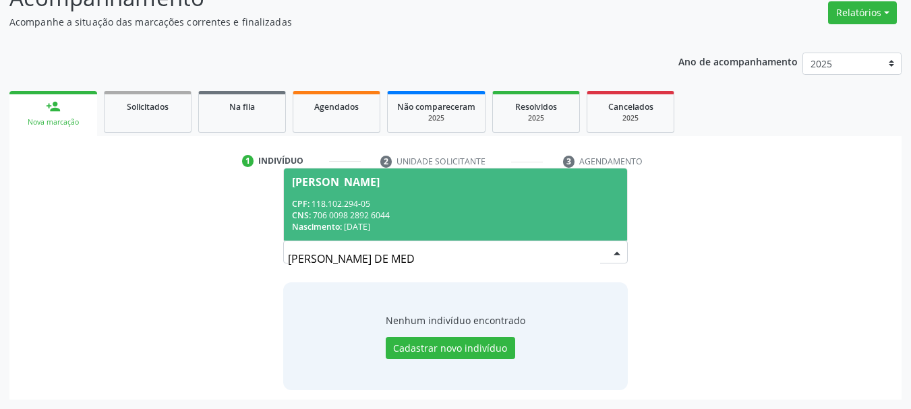
click at [443, 183] on div "Adao Alves de Medeiros" at bounding box center [456, 182] width 328 height 11
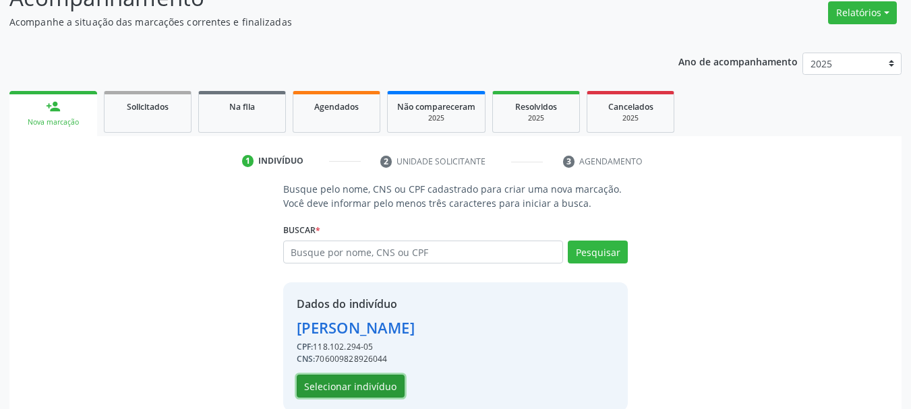
click at [359, 395] on button "Selecionar indivíduo" at bounding box center [351, 386] width 108 height 23
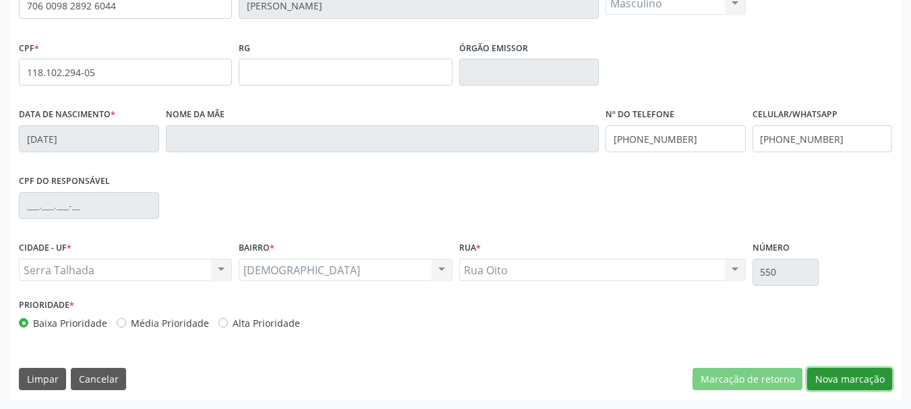
click at [876, 386] on button "Nova marcação" at bounding box center [849, 379] width 85 height 23
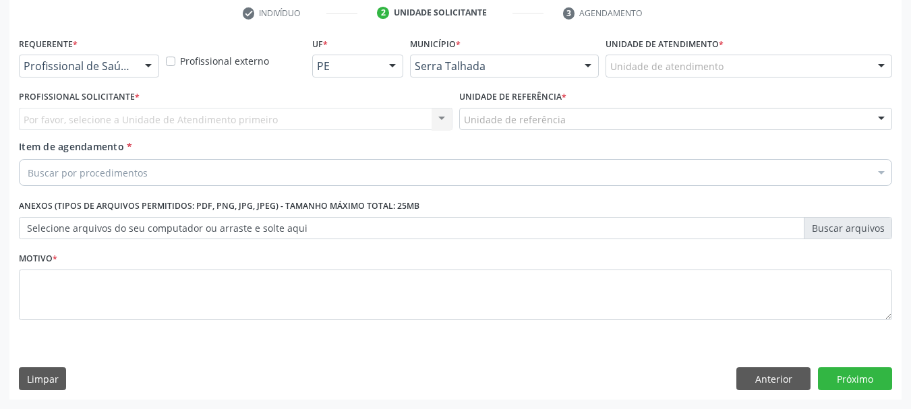
scroll to position [259, 0]
click at [87, 34] on div "Requerente * Profissional de Saúde Profissional de Saúde Paciente Nenhum result…" at bounding box center [89, 55] width 140 height 43
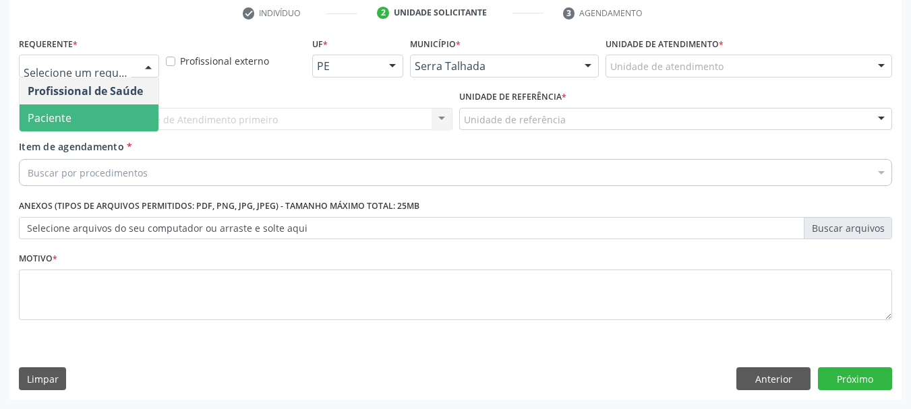
click at [88, 109] on span "Paciente" at bounding box center [89, 117] width 139 height 27
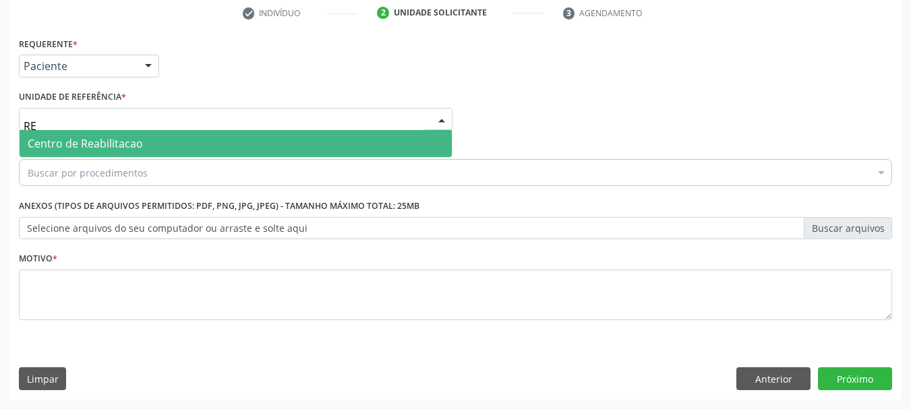
type input "REA"
click at [115, 139] on span "Centro de Reabilitacao" at bounding box center [85, 143] width 115 height 15
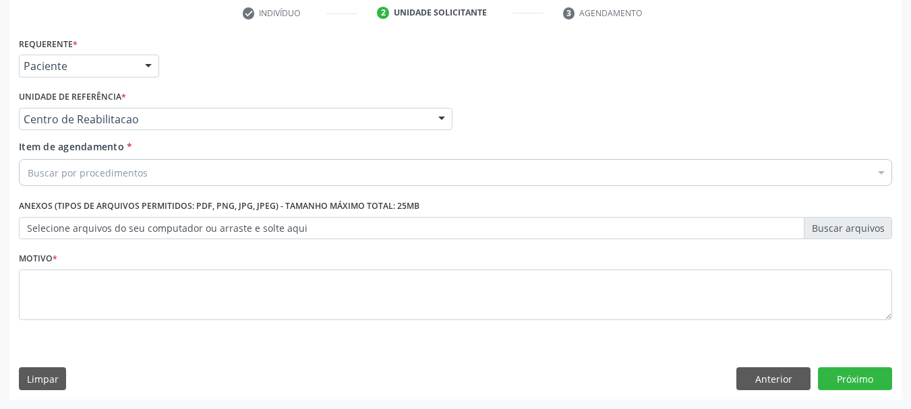
click at [115, 139] on span "Usf do Mutirao" at bounding box center [236, 143] width 432 height 27
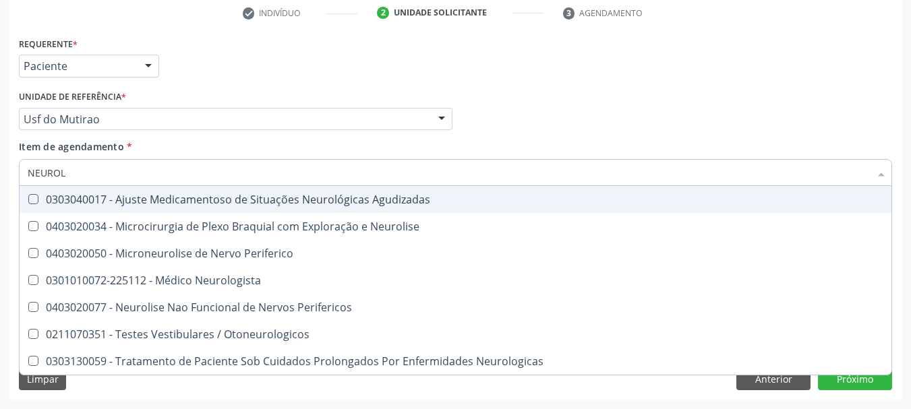
type input "NEUROLO"
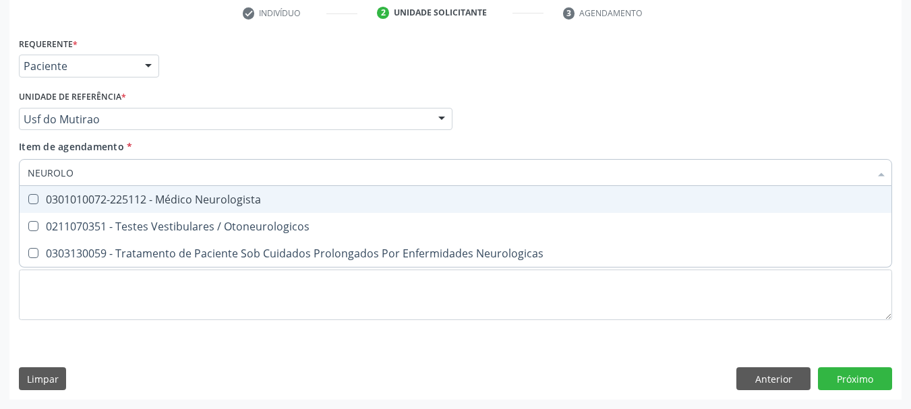
click at [103, 212] on span "0301010072-225112 - Médico Neurologista" at bounding box center [456, 199] width 872 height 27
checkbox Neurologista "true"
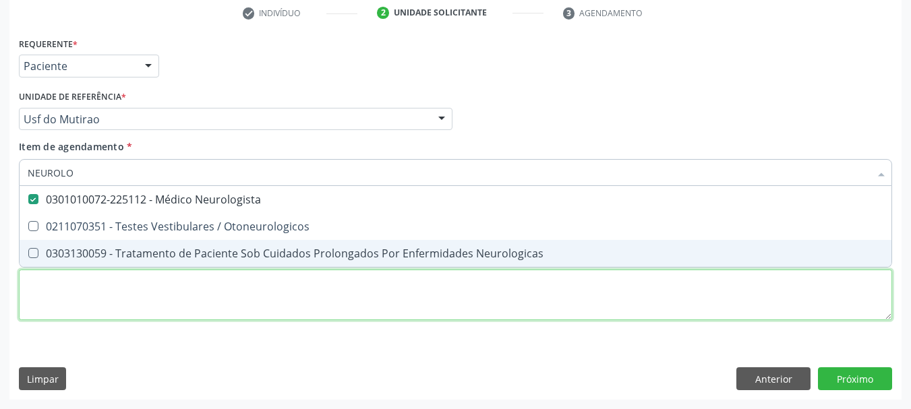
click at [84, 290] on div "Requerente * Paciente Profissional de Saúde Paciente Nenhum resultado encontrad…" at bounding box center [455, 186] width 873 height 305
checkbox Otoneurologicos "true"
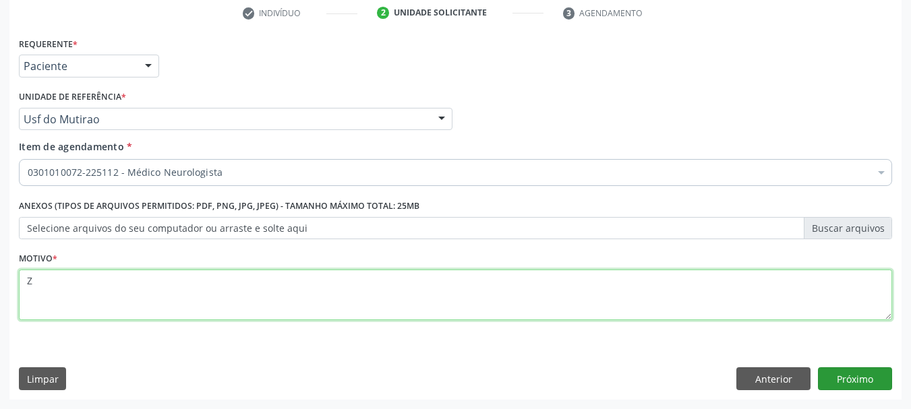
type textarea "Z"
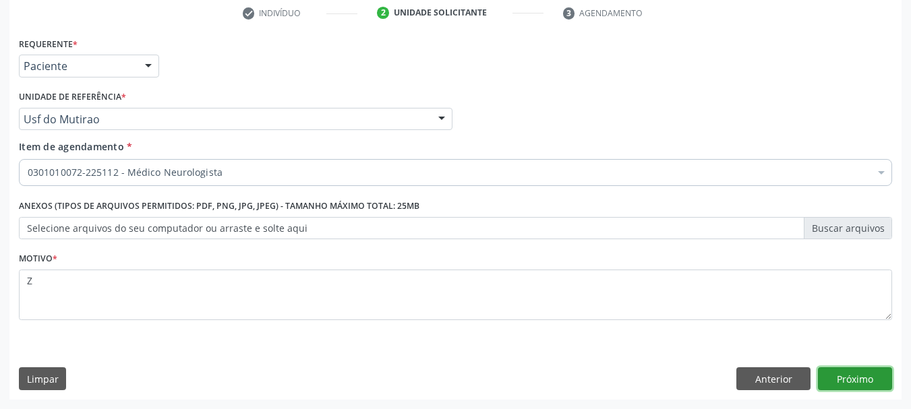
click at [849, 380] on button "Próximo" at bounding box center [855, 378] width 74 height 23
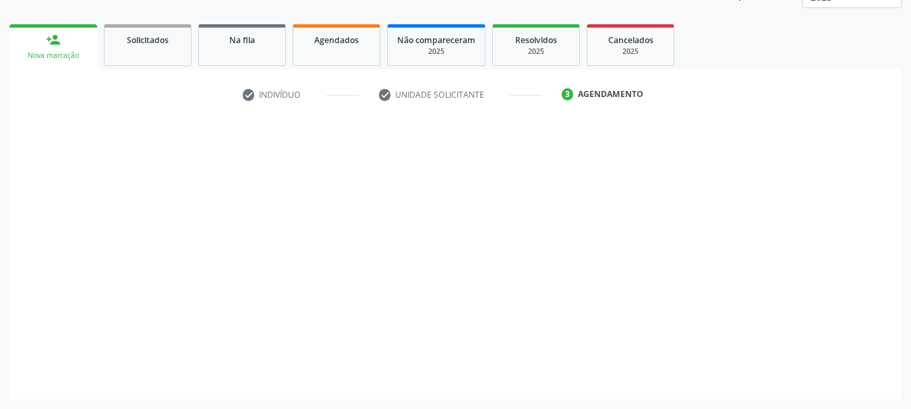
scroll to position [177, 0]
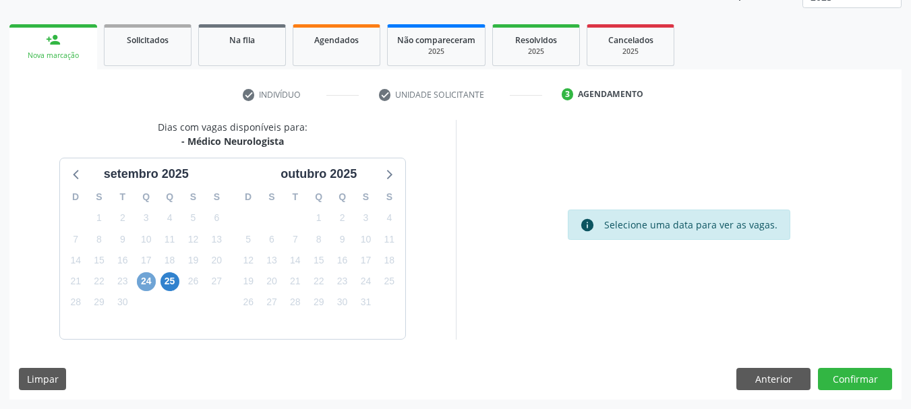
click at [150, 282] on span "24" at bounding box center [146, 281] width 19 height 19
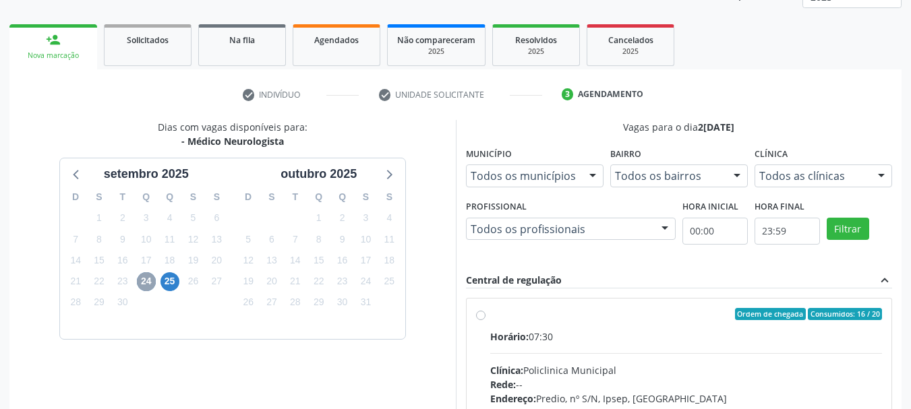
scroll to position [245, 0]
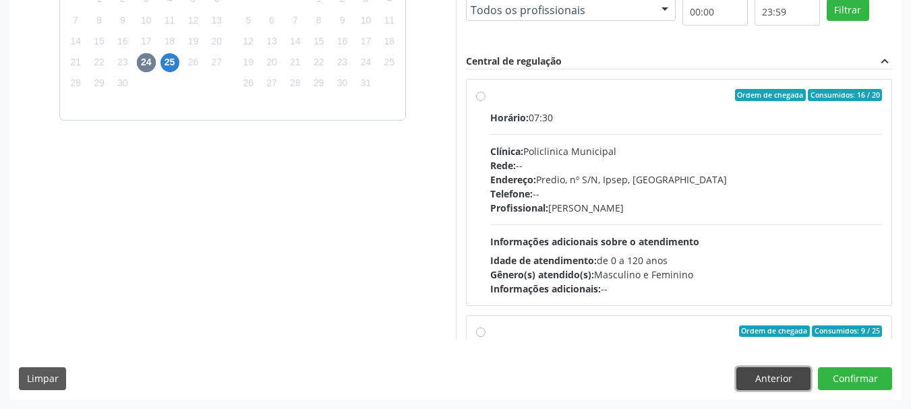
click at [778, 381] on button "Anterior" at bounding box center [773, 378] width 74 height 23
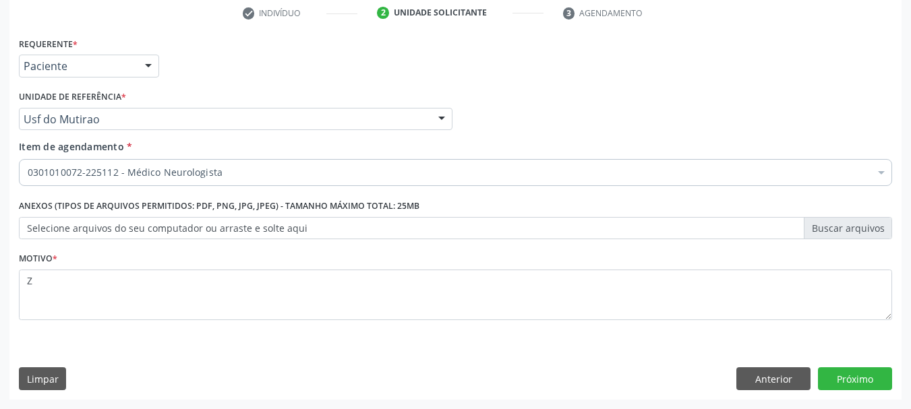
scroll to position [259, 0]
click at [59, 387] on button "Limpar" at bounding box center [42, 378] width 47 height 23
click at [748, 377] on button "Anterior" at bounding box center [773, 378] width 74 height 23
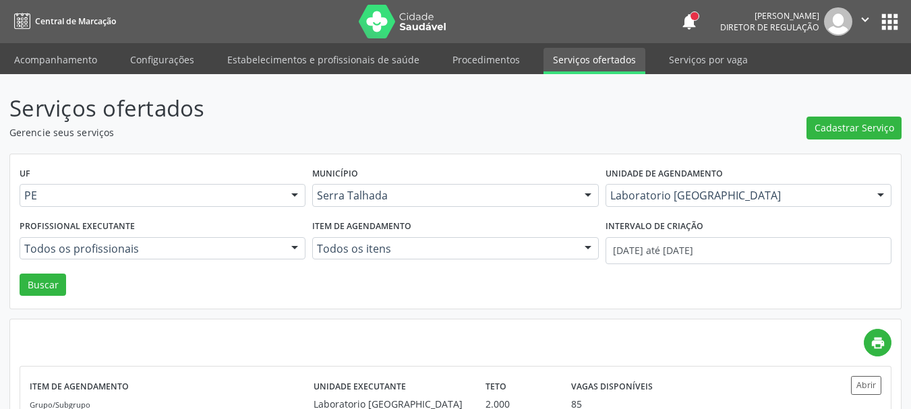
click at [574, 69] on link "Serviços ofertados" at bounding box center [594, 61] width 102 height 26
click at [40, 60] on link "Acompanhamento" at bounding box center [56, 60] width 102 height 24
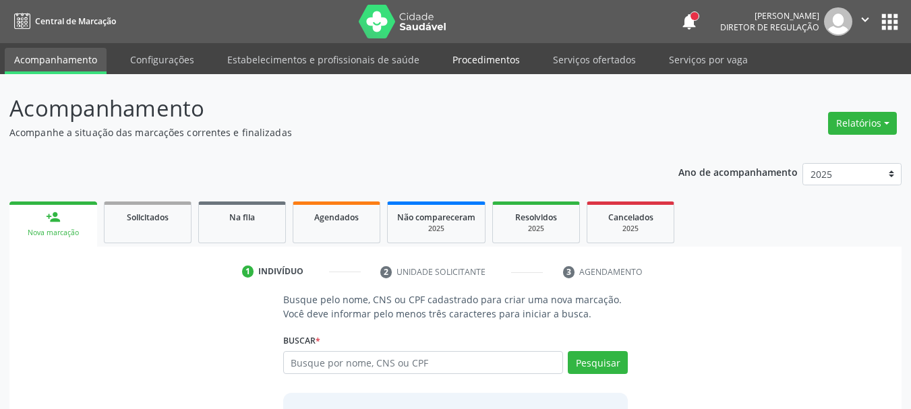
click at [490, 58] on link "Procedimentos" at bounding box center [486, 60] width 86 height 24
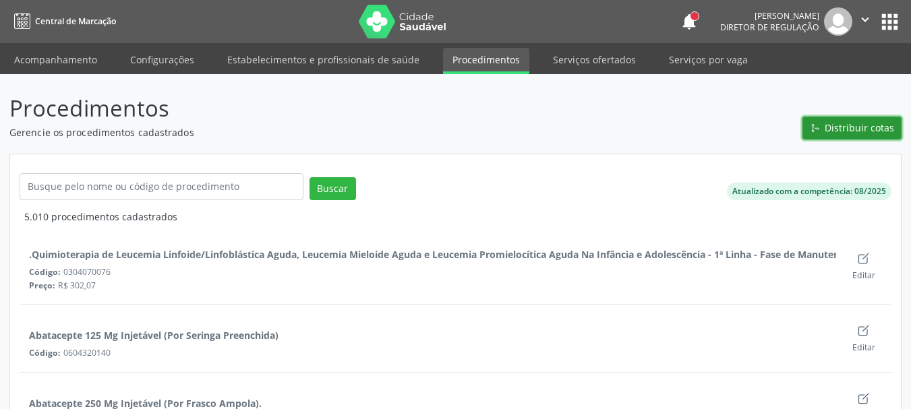
click at [816, 119] on button "Distribuir cotas" at bounding box center [851, 128] width 99 height 23
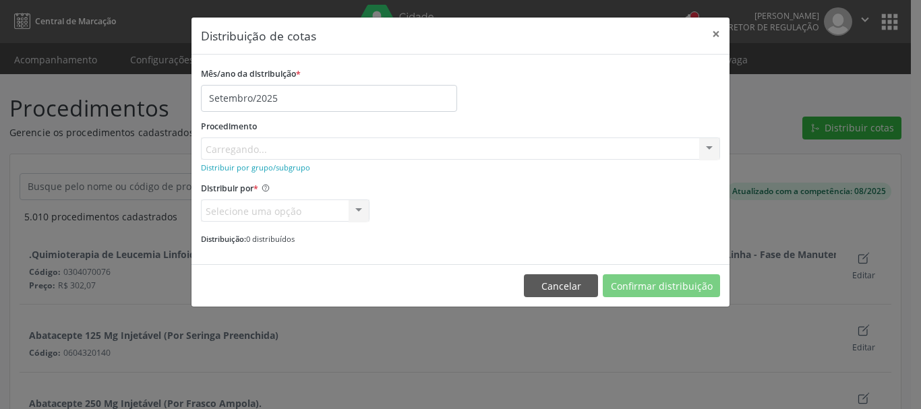
click at [252, 144] on div "Procedimento Carregando... No elements found. Consider changing the search quer…" at bounding box center [460, 138] width 519 height 43
click at [287, 157] on div "Buscar por procedimento" at bounding box center [460, 149] width 519 height 23
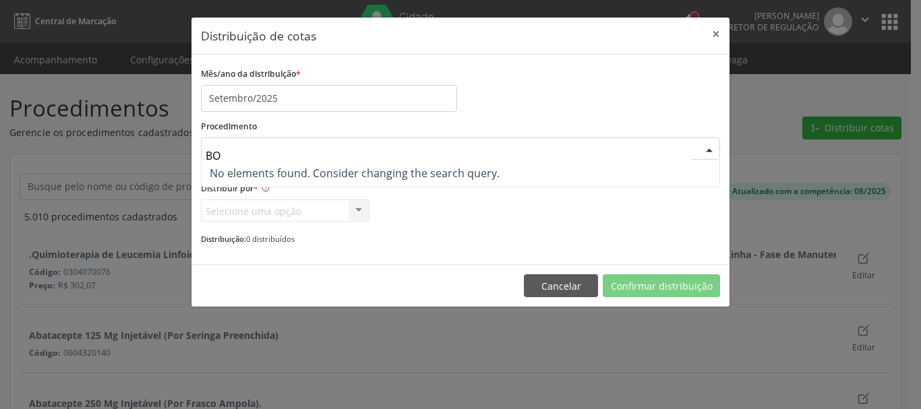
type input "B"
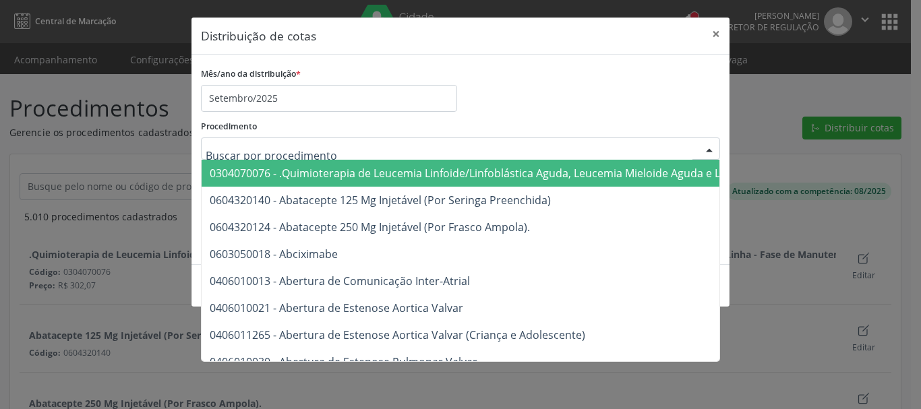
click at [552, 99] on div "Mês/ano da distribuição * Setembro/2025" at bounding box center [461, 88] width 526 height 48
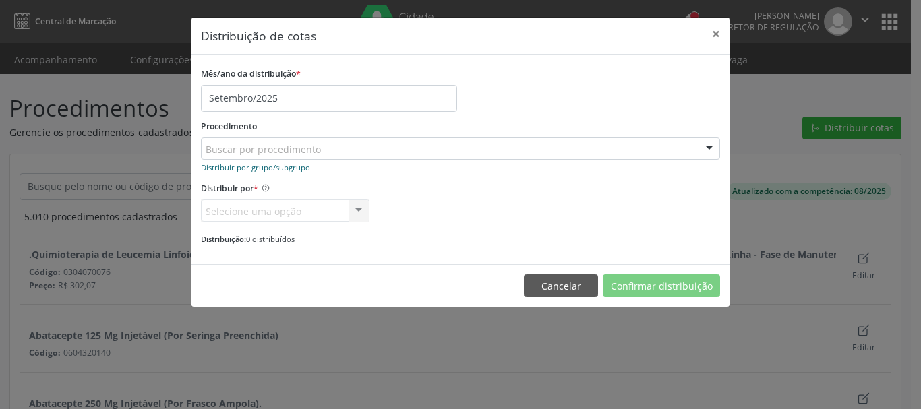
click at [237, 173] on link "Distribuir por grupo/subgrupo" at bounding box center [255, 166] width 109 height 13
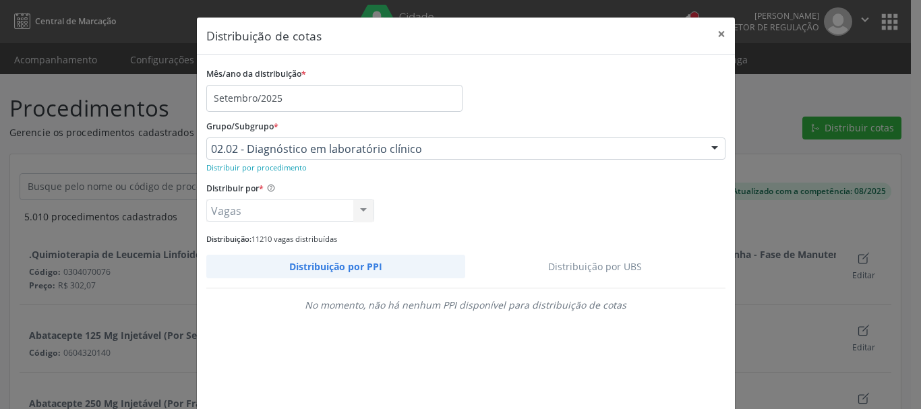
click at [584, 258] on link "Distribuição por UBS" at bounding box center [595, 267] width 260 height 24
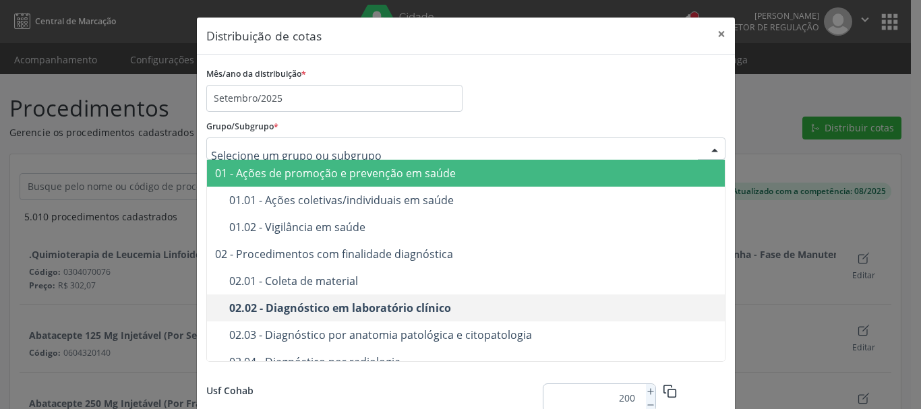
click at [383, 156] on div at bounding box center [465, 149] width 519 height 23
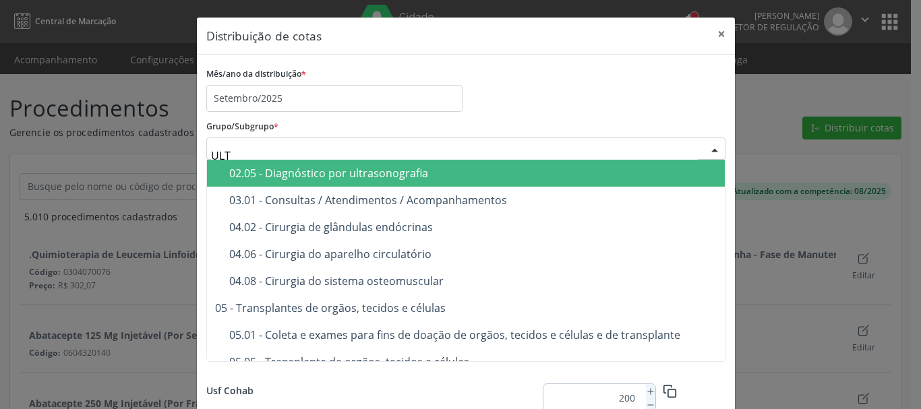
type input "ULTR"
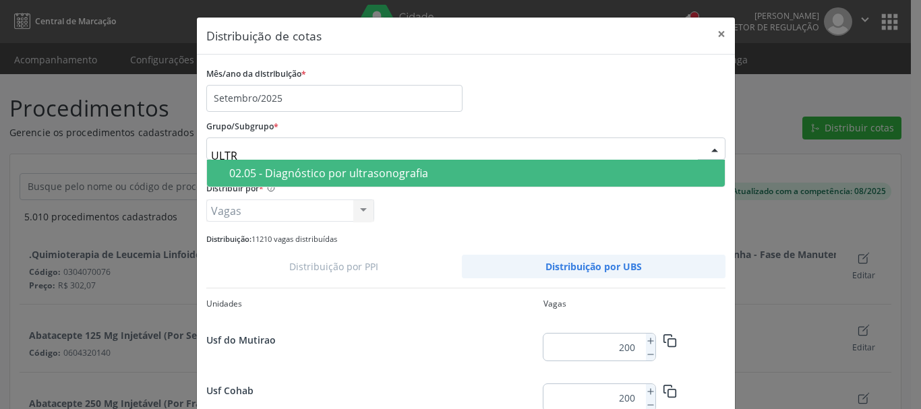
click at [330, 169] on div "02.05 - Diagnóstico por ultrasonografia" at bounding box center [472, 173] width 487 height 11
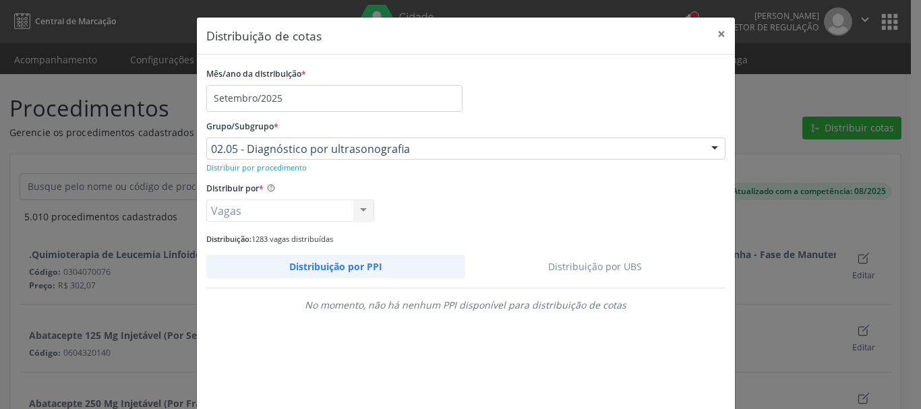
click at [595, 272] on link "Distribuição por UBS" at bounding box center [595, 267] width 260 height 24
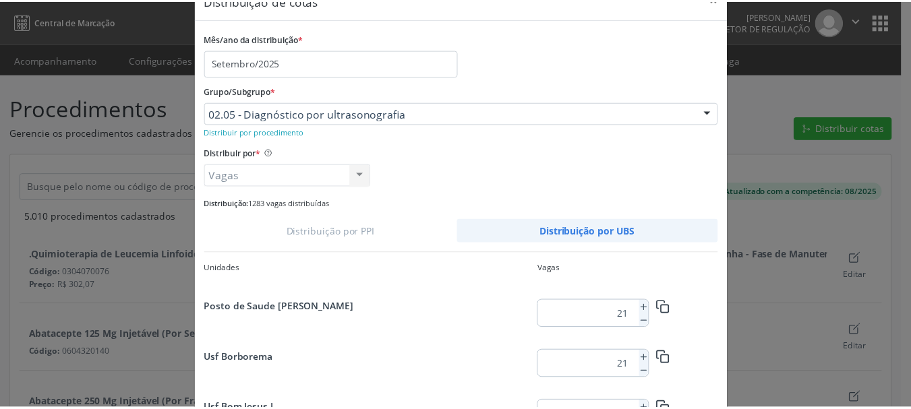
scroll to position [127, 0]
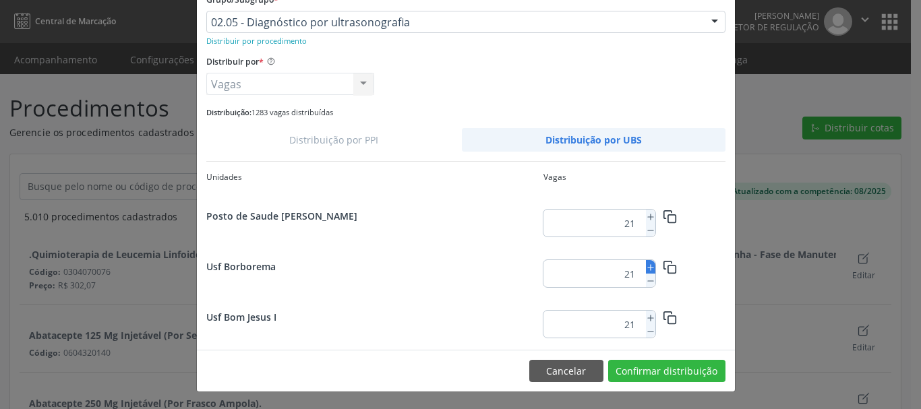
click at [646, 266] on icon at bounding box center [650, 267] width 9 height 9
type input "23"
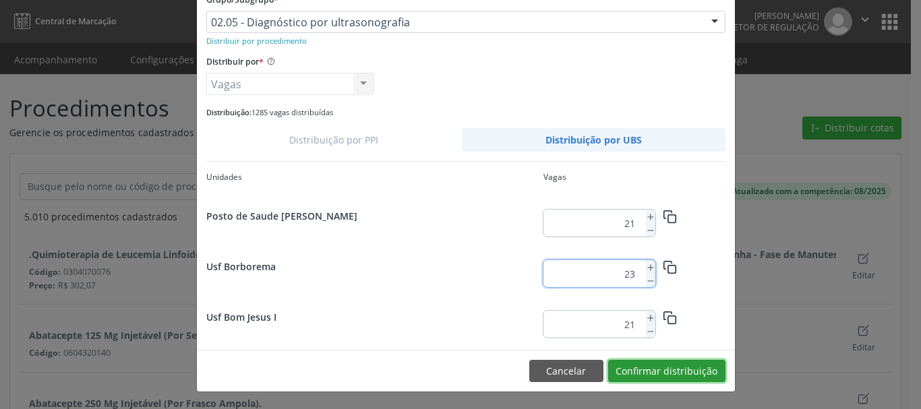
click at [644, 363] on button "Confirmar distribuição" at bounding box center [666, 371] width 117 height 23
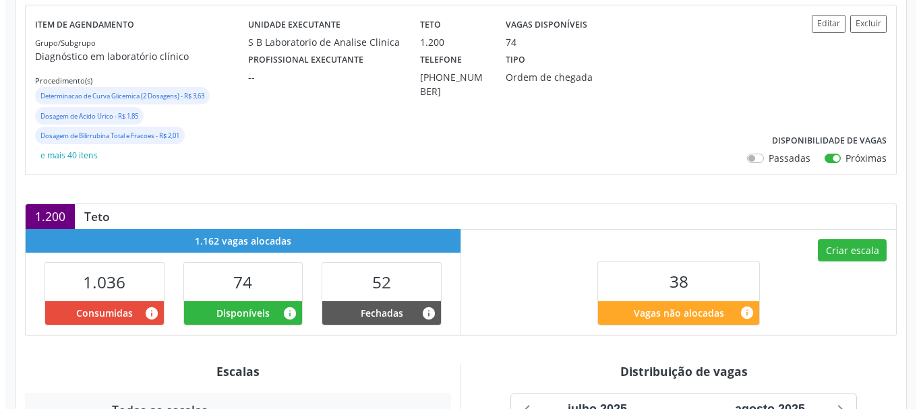
scroll to position [337, 0]
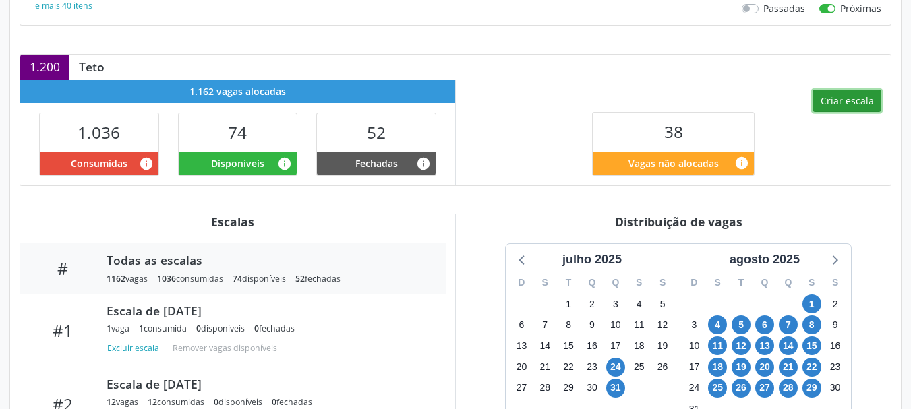
click at [871, 92] on button "Criar escala" at bounding box center [846, 101] width 69 height 23
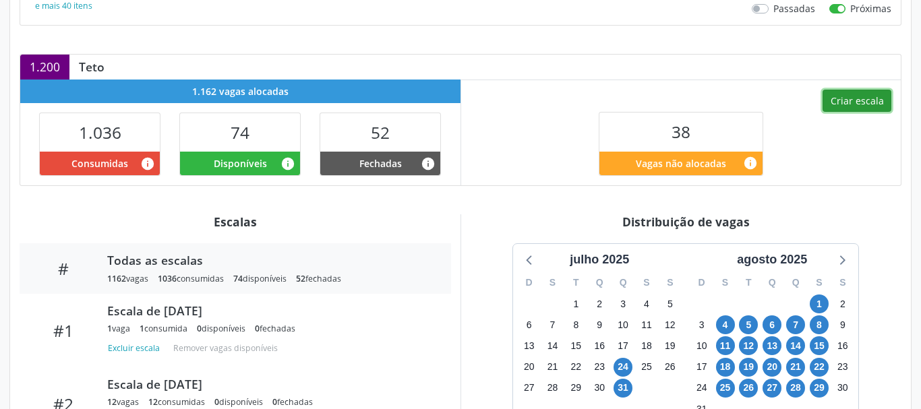
select select "8"
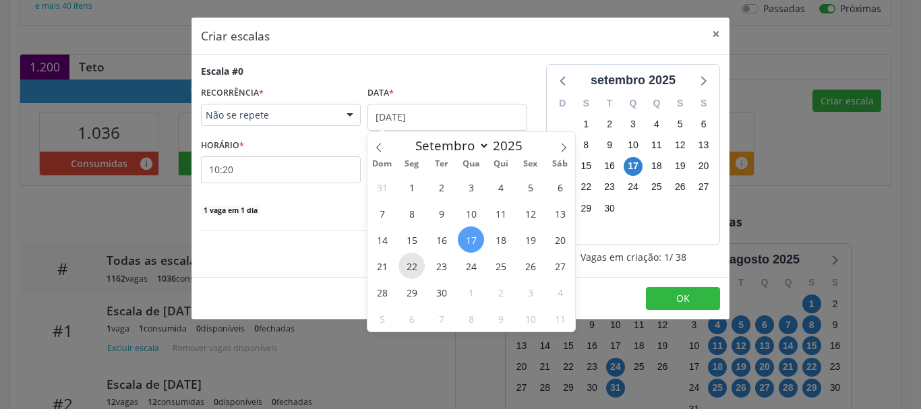
click at [417, 255] on span "22" at bounding box center [411, 266] width 26 height 26
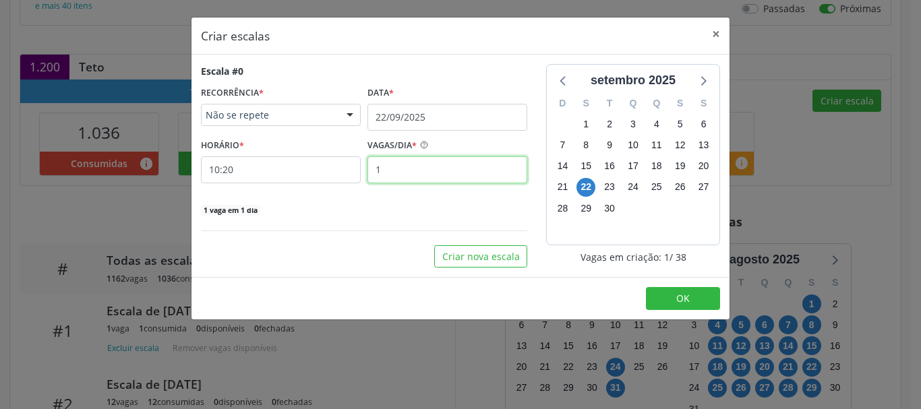
click at [406, 175] on input "1" at bounding box center [447, 169] width 160 height 27
type input "2"
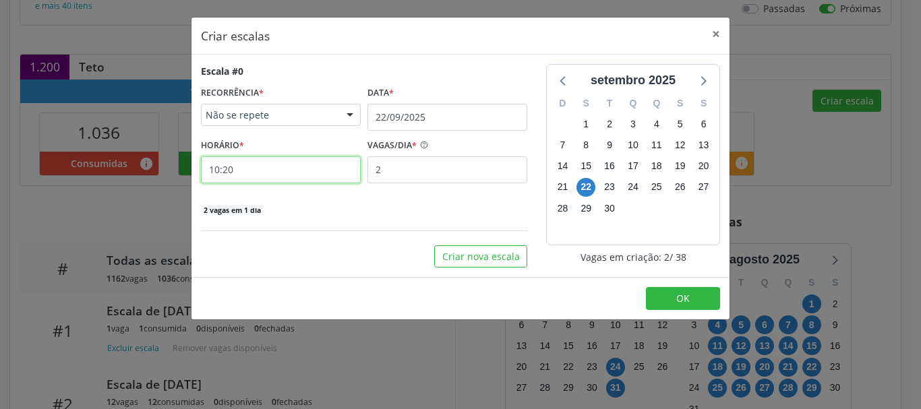
click at [299, 162] on input "10:20" at bounding box center [281, 169] width 160 height 27
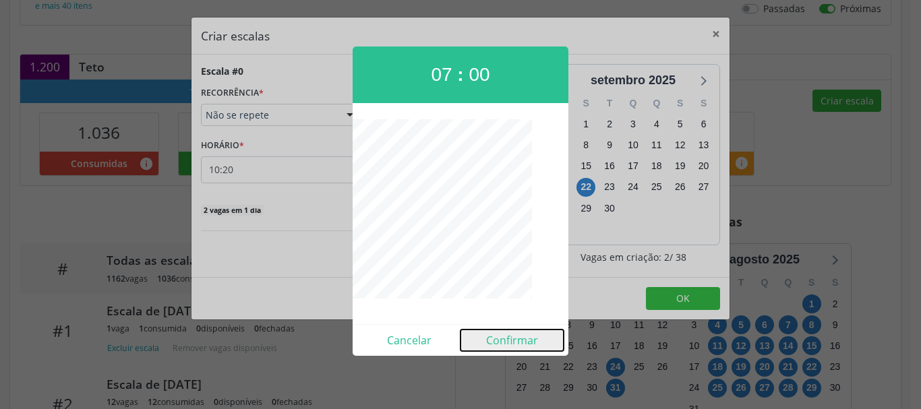
click at [527, 344] on button "Confirmar" at bounding box center [511, 341] width 103 height 22
type input "07:00"
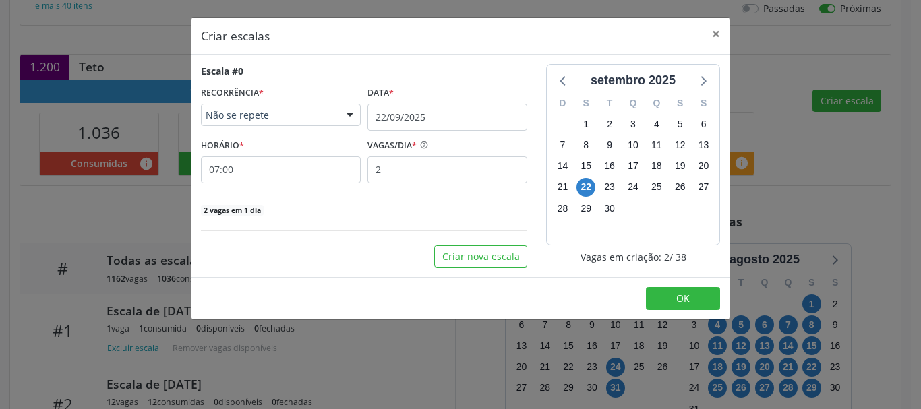
click at [672, 284] on footer "OK" at bounding box center [460, 298] width 538 height 42
click at [680, 297] on span "OK" at bounding box center [682, 298] width 13 height 13
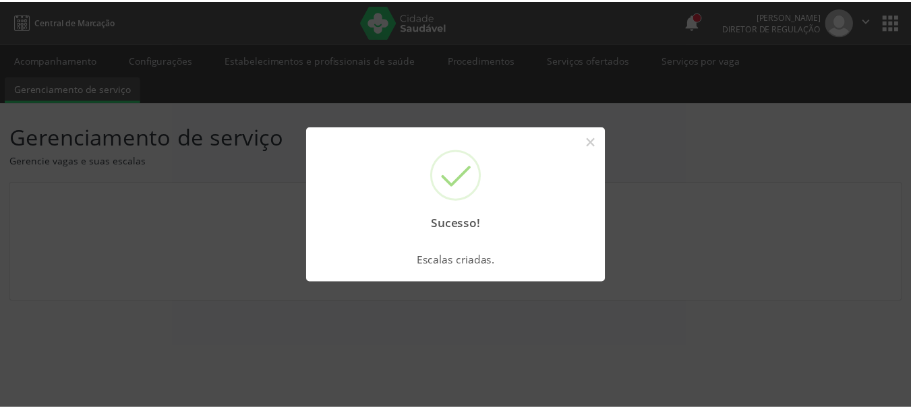
scroll to position [0, 0]
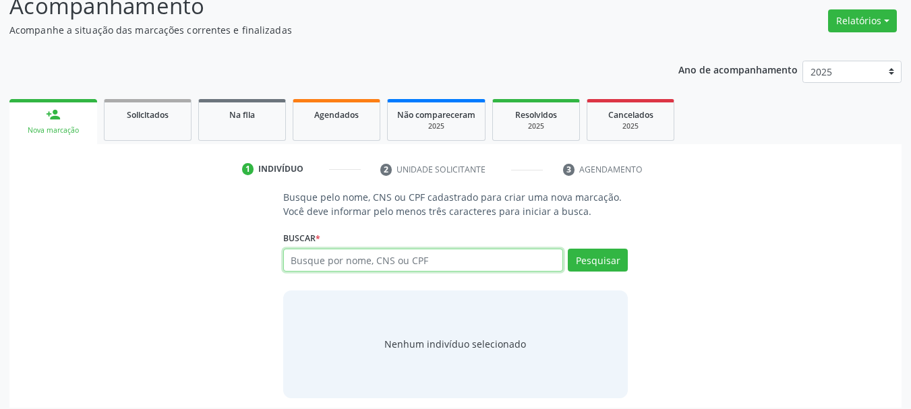
scroll to position [111, 0]
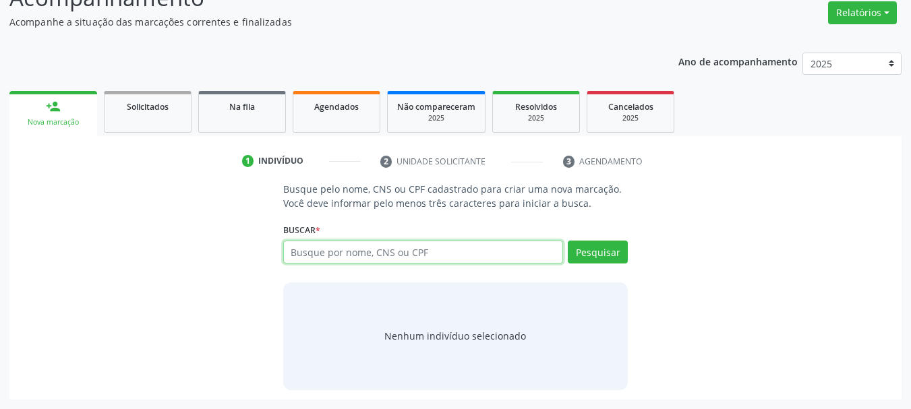
click at [315, 247] on input "text" at bounding box center [423, 252] width 280 height 23
click at [309, 256] on input "16601780" at bounding box center [423, 252] width 280 height 23
type input "1"
type input "166020171880004"
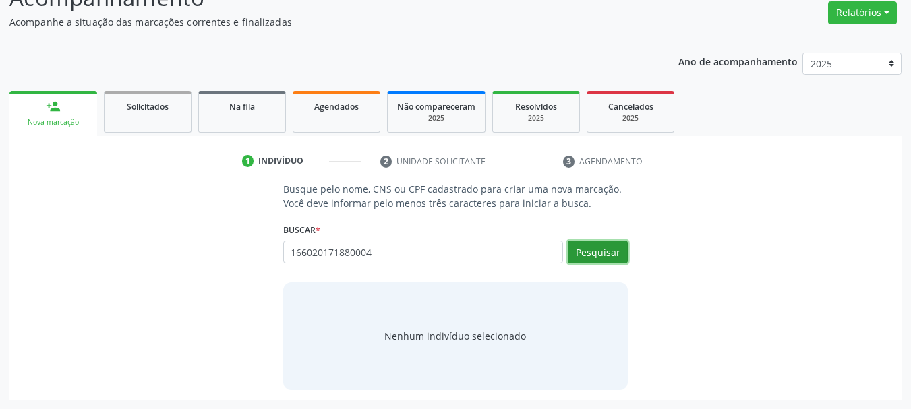
click at [584, 258] on button "Pesquisar" at bounding box center [598, 252] width 60 height 23
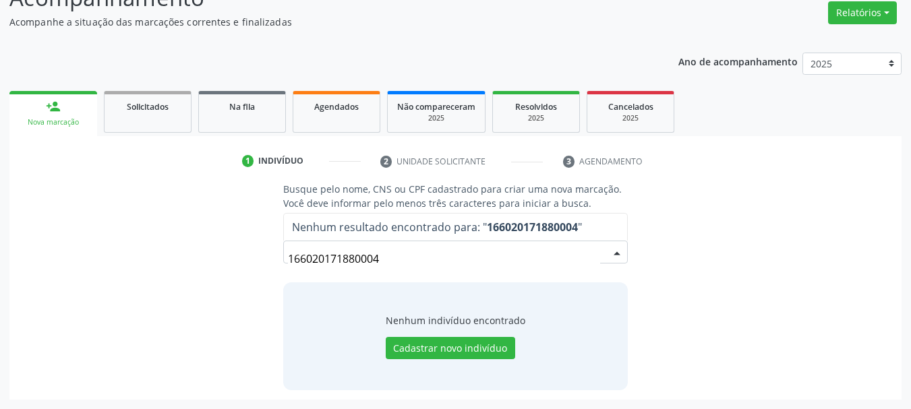
click at [371, 258] on input "166020171880004" at bounding box center [444, 258] width 313 height 27
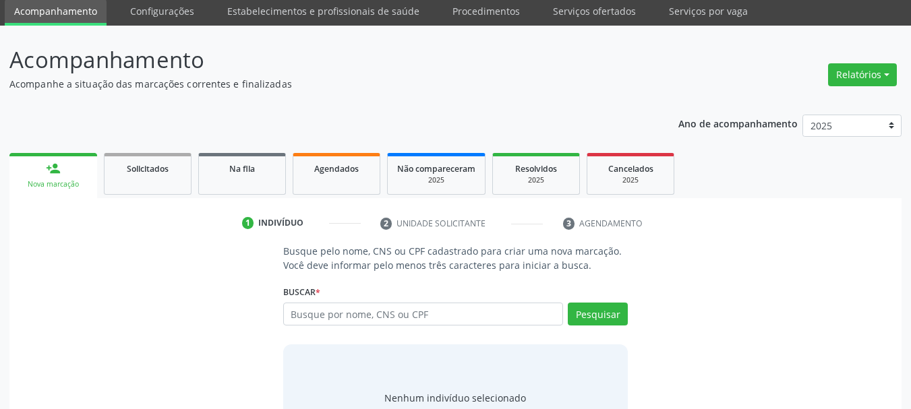
scroll to position [111, 0]
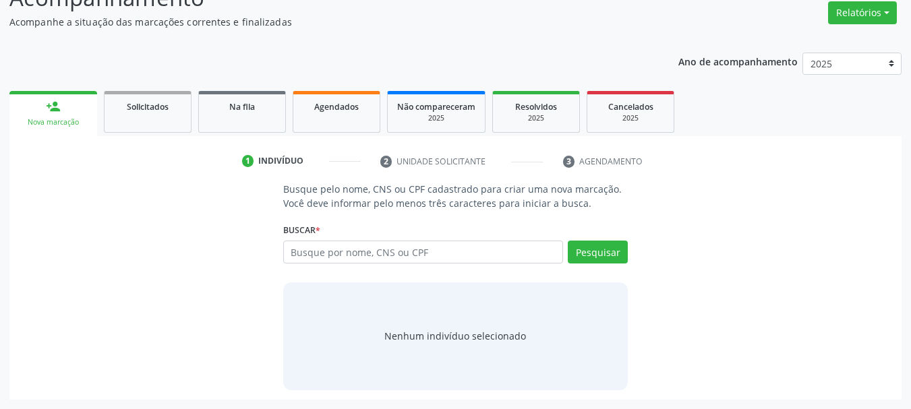
click at [313, 251] on input "text" at bounding box center [423, 252] width 280 height 23
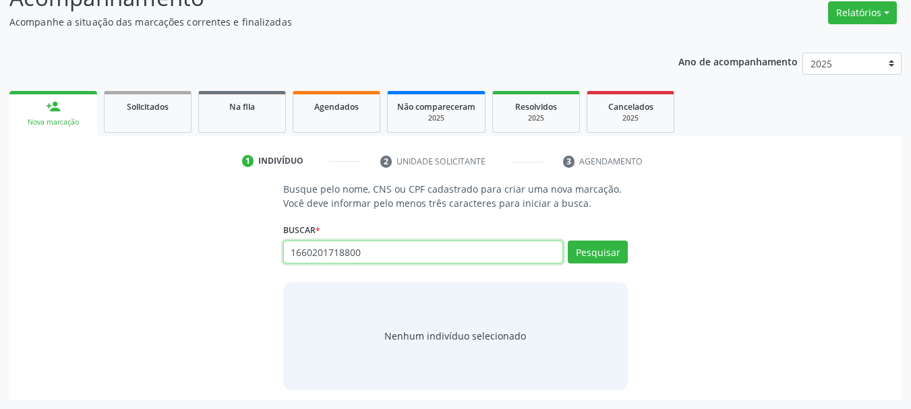
click at [430, 246] on input "1660201718800" at bounding box center [423, 252] width 280 height 23
type input "166020171880004"
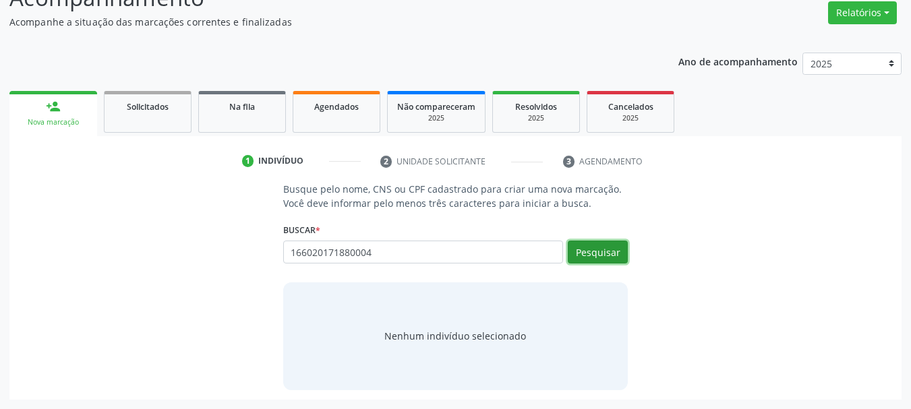
click at [601, 251] on button "Pesquisar" at bounding box center [598, 252] width 60 height 23
type input "166020171880004"
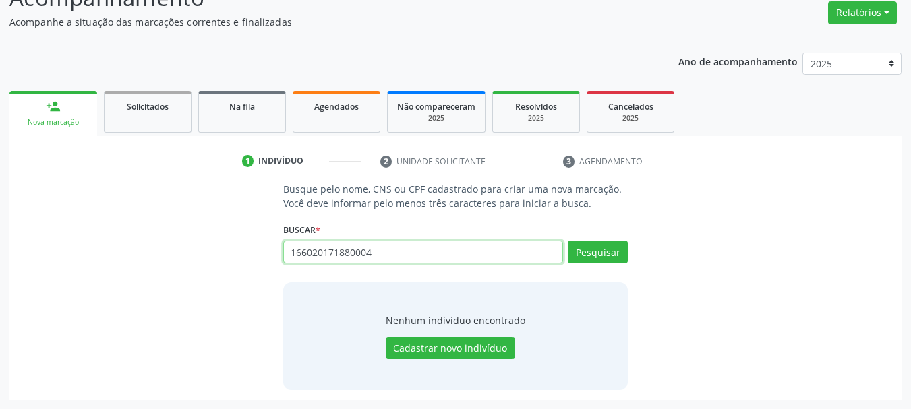
click at [398, 245] on input "166020171880004" at bounding box center [423, 252] width 280 height 23
type input "166020171880004"
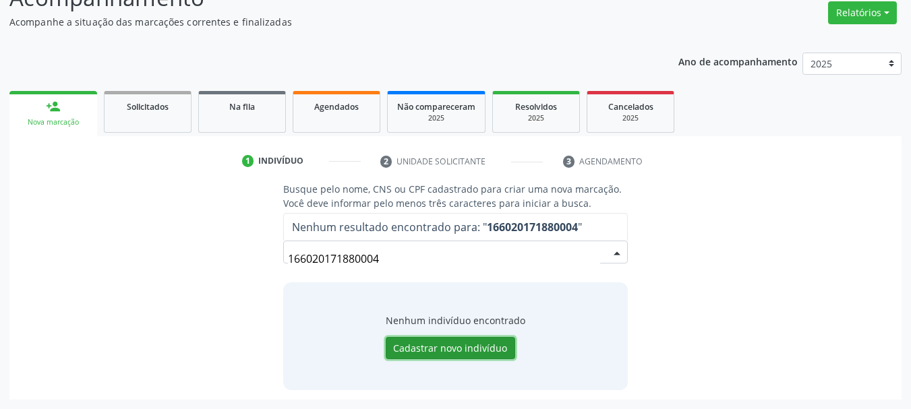
click at [472, 345] on button "Cadastrar novo indivíduo" at bounding box center [450, 348] width 129 height 23
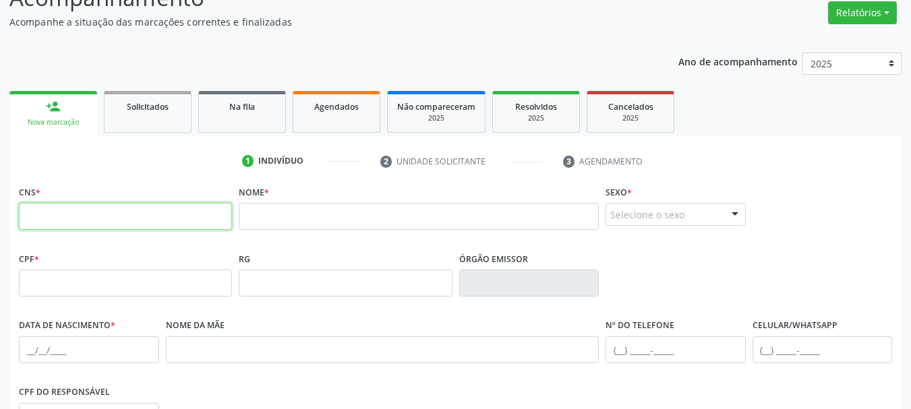
click at [109, 216] on input "text" at bounding box center [125, 216] width 213 height 27
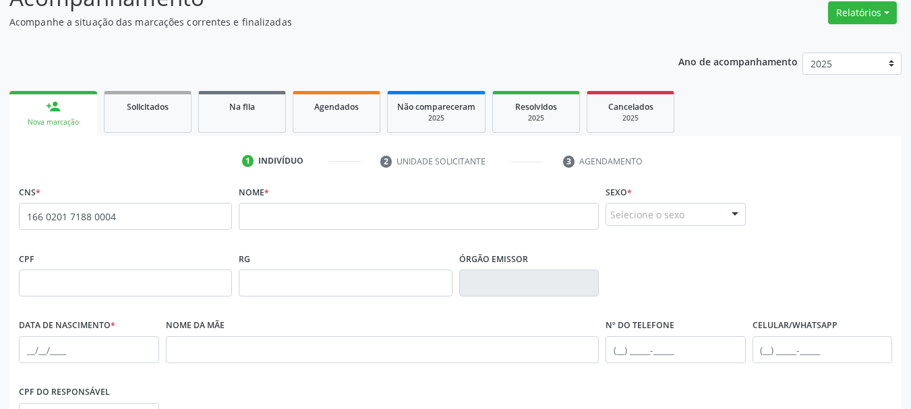
type input "166 0201 7188 0004"
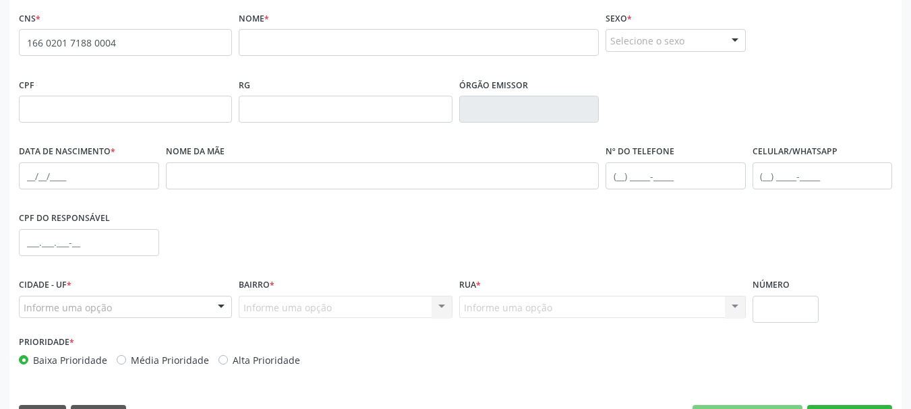
scroll to position [254, 0]
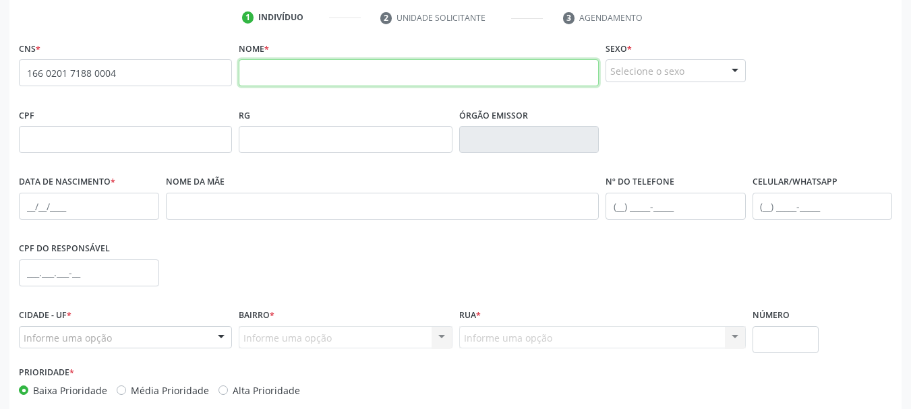
click at [289, 80] on input "text" at bounding box center [419, 72] width 360 height 27
type input "c"
type input "[PERSON_NAME]"
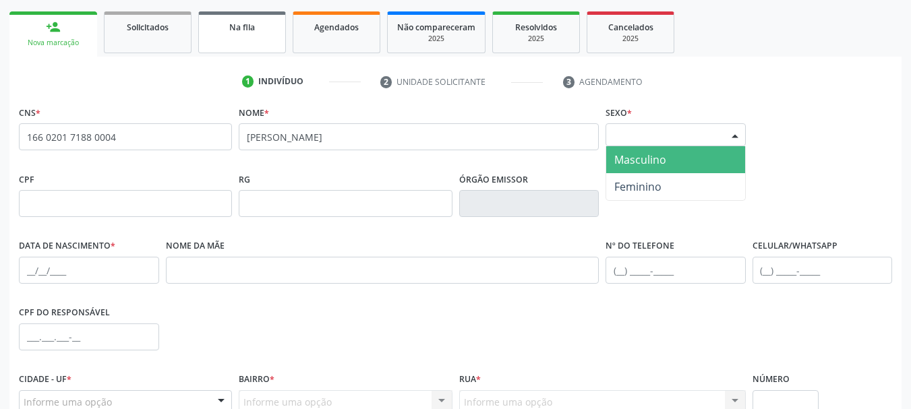
scroll to position [187, 0]
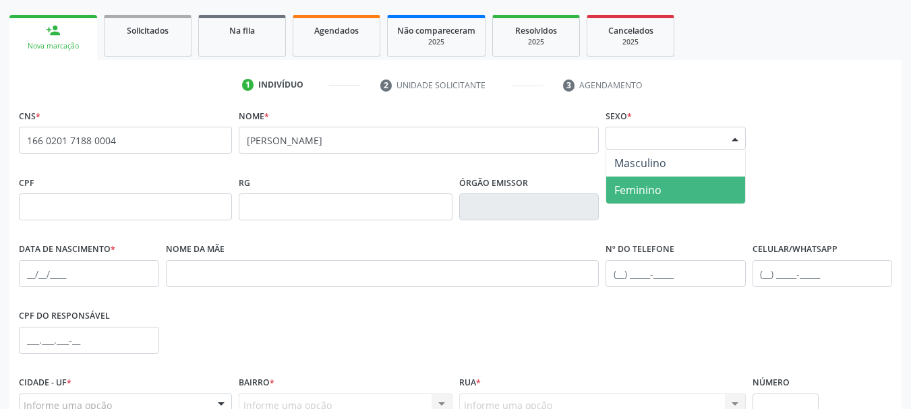
click at [682, 195] on span "Feminino" at bounding box center [675, 190] width 139 height 27
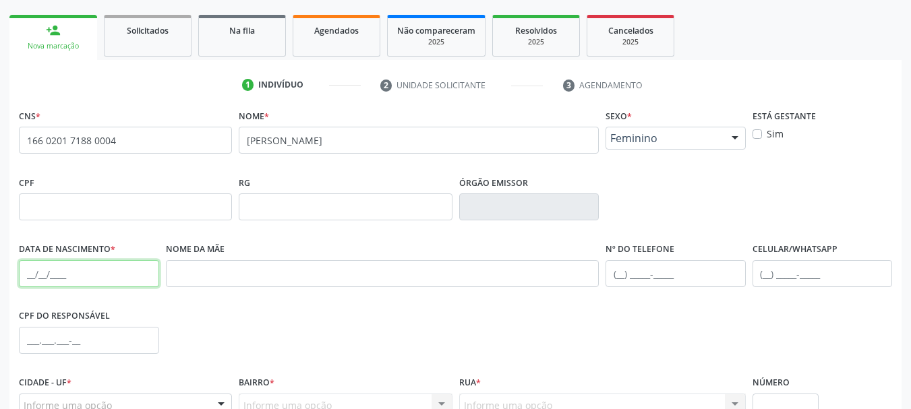
click at [44, 262] on input "text" at bounding box center [89, 273] width 140 height 27
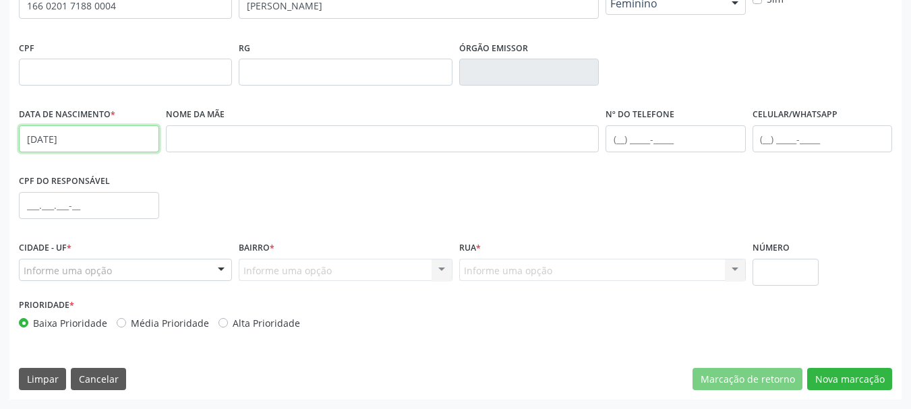
type input "[DATE]"
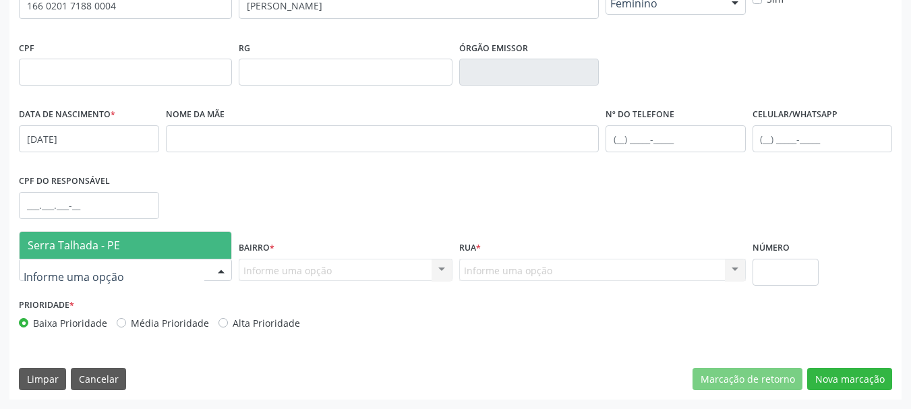
click at [67, 256] on span "Serra Talhada - PE" at bounding box center [126, 245] width 212 height 27
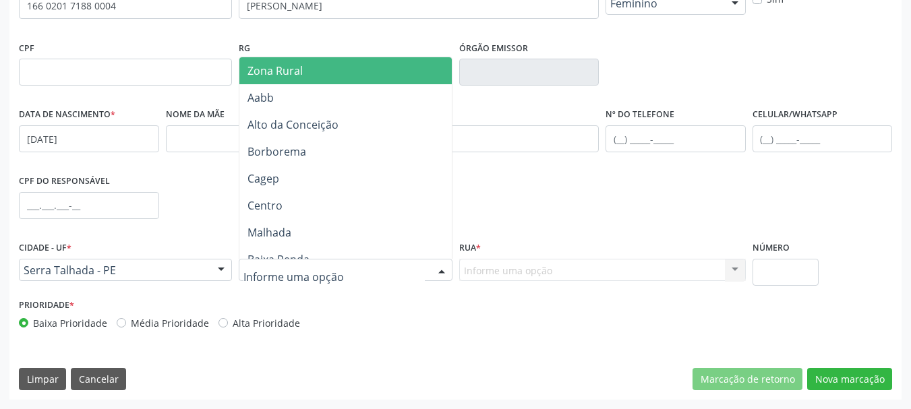
click at [319, 73] on span "Zona Rural" at bounding box center [347, 70] width 216 height 27
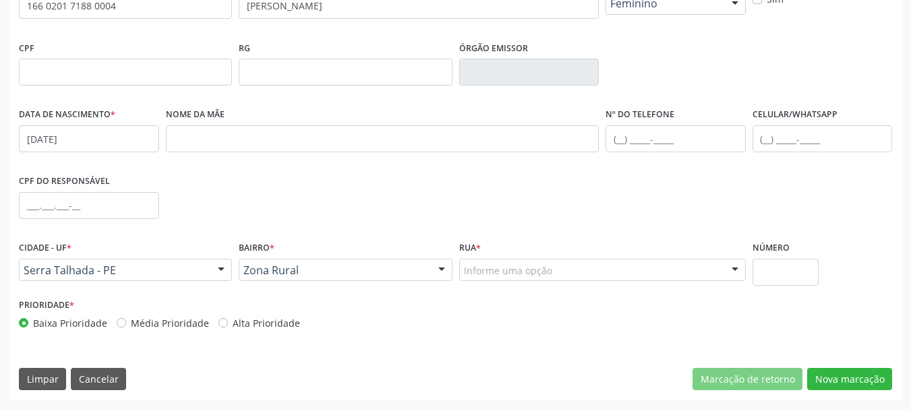
click at [496, 278] on div "Informe uma opção" at bounding box center [602, 270] width 287 height 23
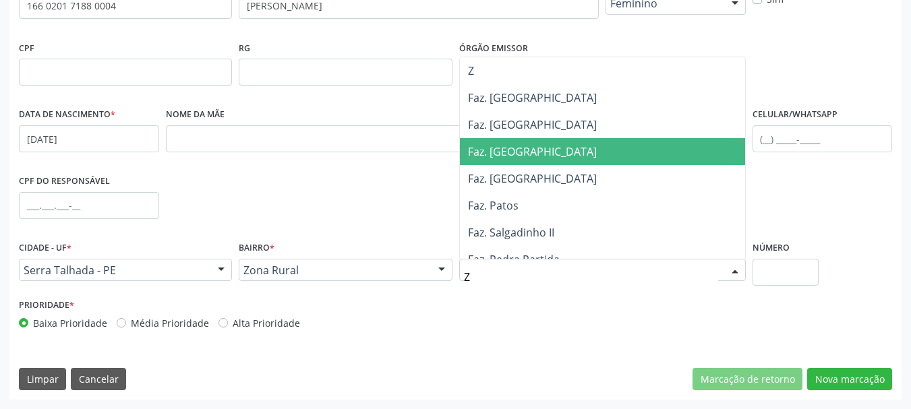
type input "ZO"
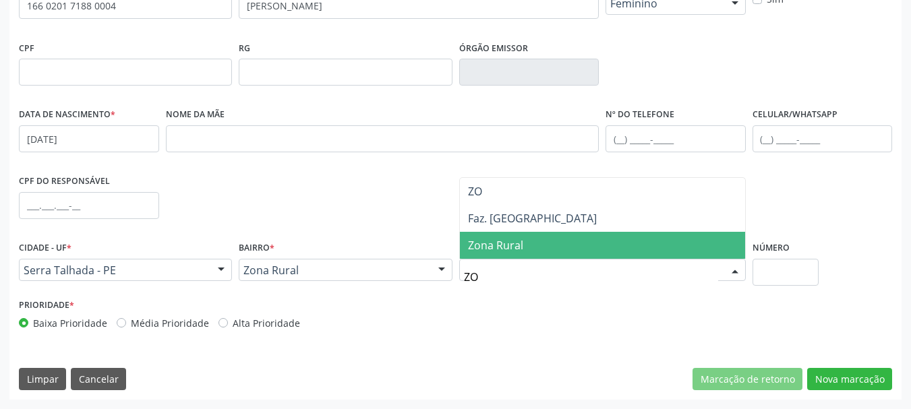
click at [517, 245] on span "Zona Rural" at bounding box center [495, 245] width 55 height 15
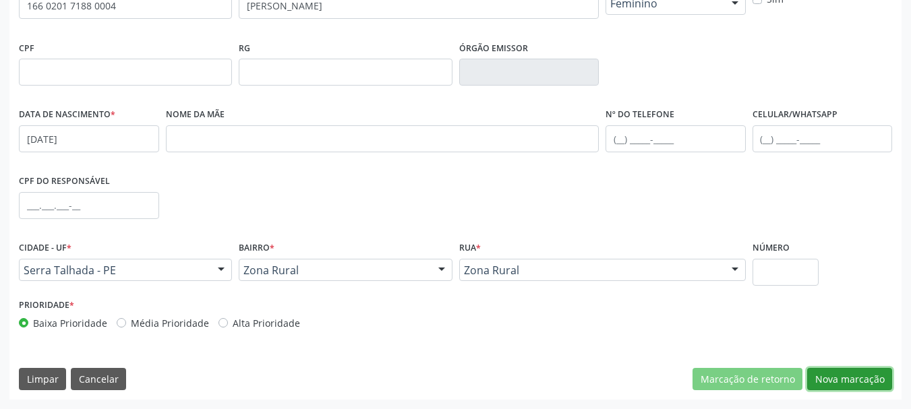
click at [829, 383] on button "Nova marcação" at bounding box center [849, 379] width 85 height 23
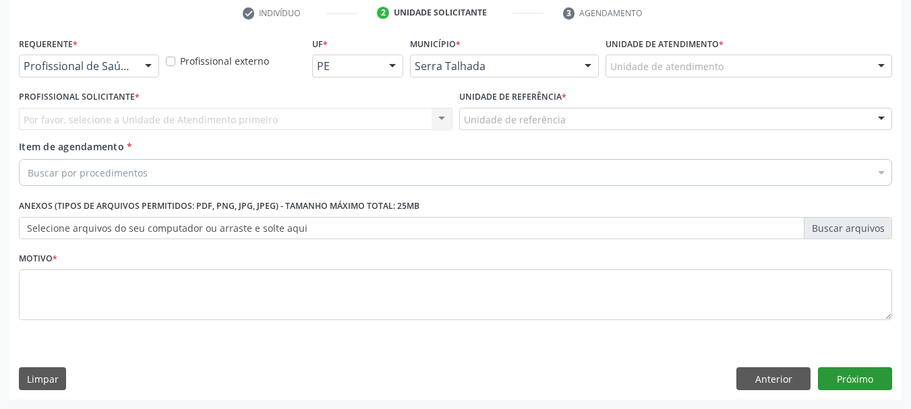
scroll to position [259, 0]
click at [142, 73] on div at bounding box center [148, 66] width 20 height 23
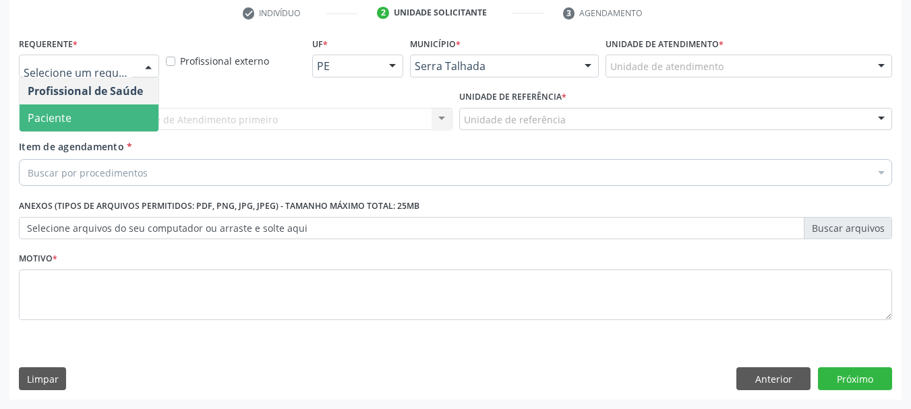
click at [114, 109] on span "Paciente" at bounding box center [89, 117] width 139 height 27
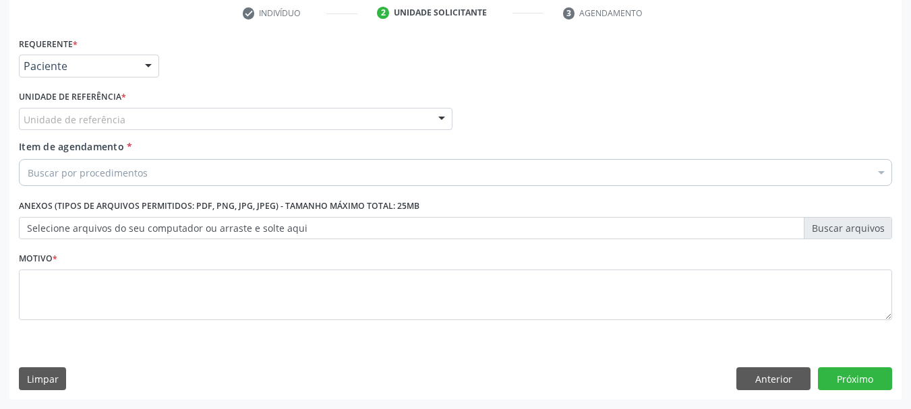
click at [110, 111] on div "Unidade de referência" at bounding box center [235, 119] width 433 height 23
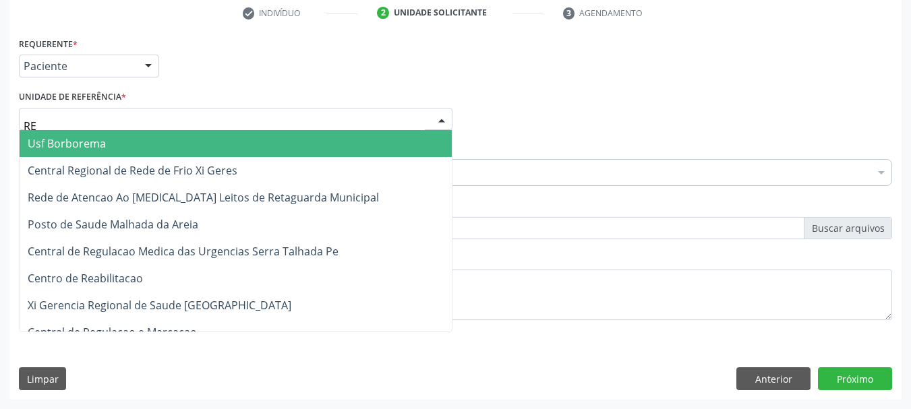
type input "REA"
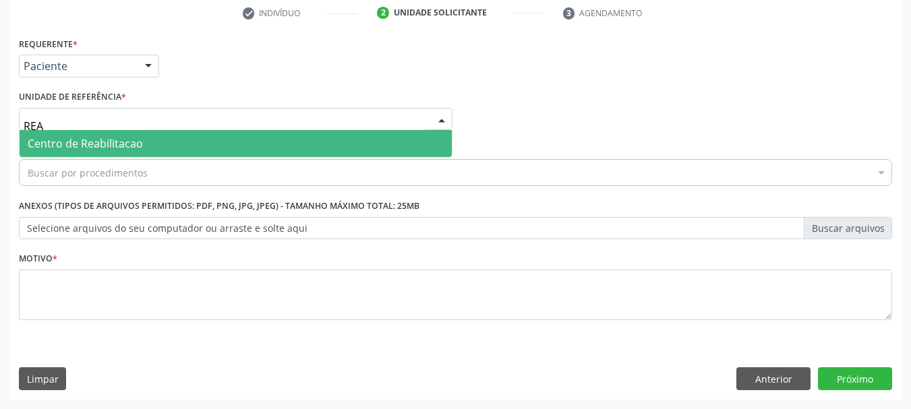
click at [108, 145] on span "Centro de Reabilitacao" at bounding box center [85, 143] width 115 height 15
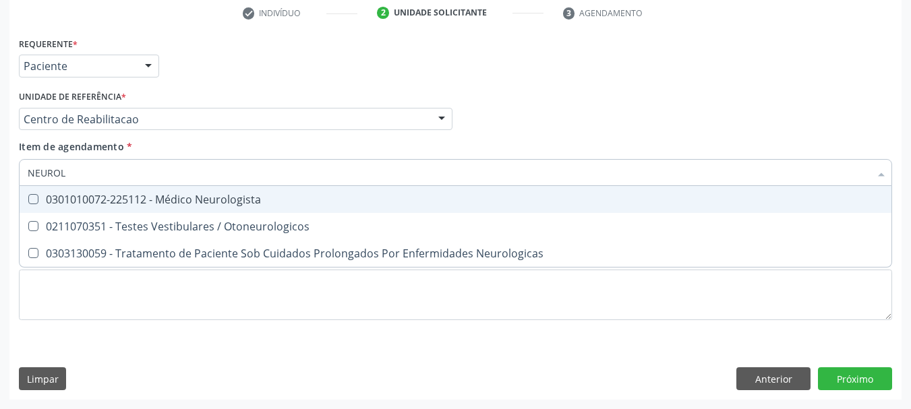
type input "NEUROLO"
click at [129, 191] on span "0301010072-225112 - Médico Neurologista" at bounding box center [456, 199] width 872 height 27
checkbox Neurologista "true"
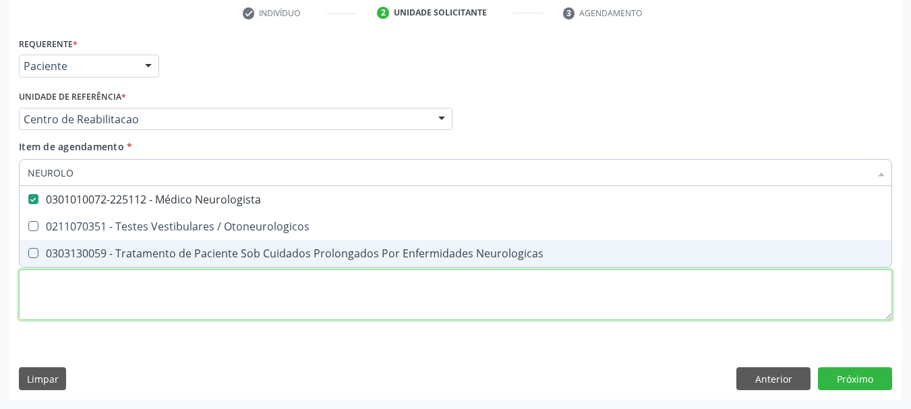
click at [82, 278] on div "Requerente * Paciente Profissional de Saúde Paciente Nenhum resultado encontrad…" at bounding box center [455, 186] width 873 height 305
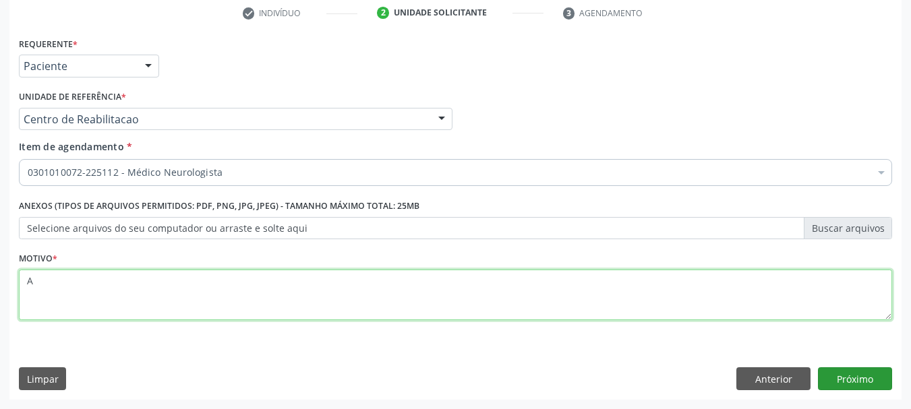
type textarea "A"
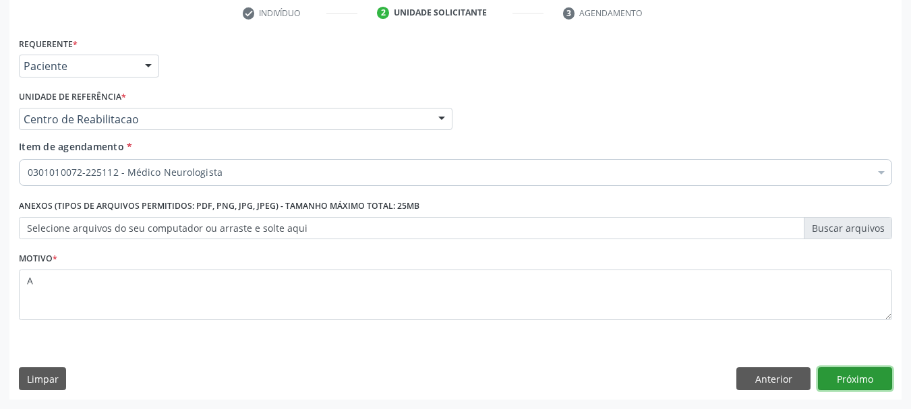
click at [856, 375] on button "Próximo" at bounding box center [855, 378] width 74 height 23
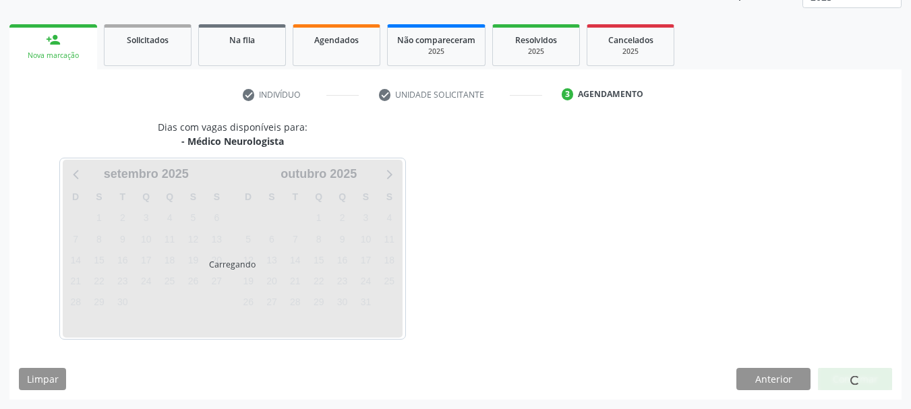
scroll to position [177, 0]
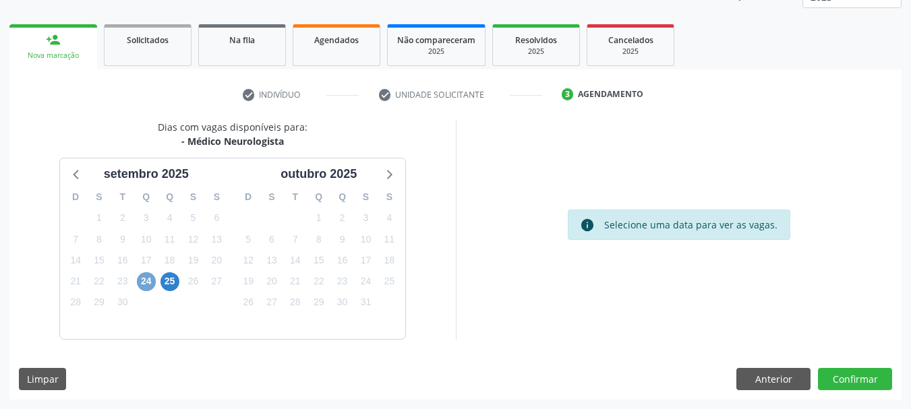
click at [148, 279] on span "24" at bounding box center [146, 281] width 19 height 19
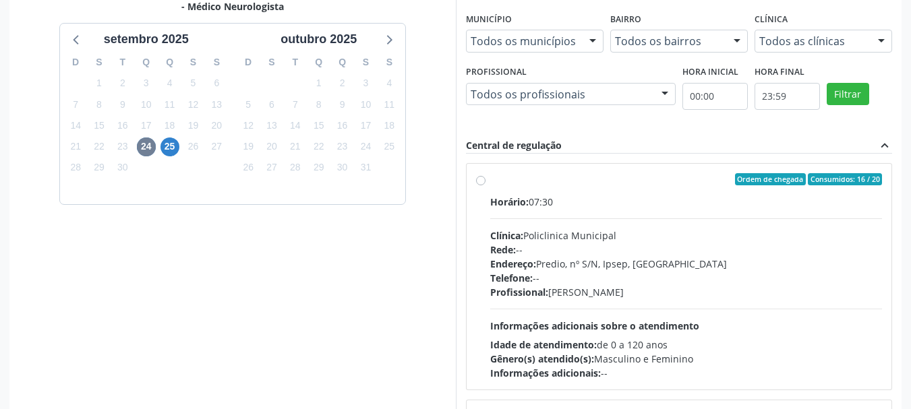
click at [595, 215] on div "Horário: 07:30 Clínica: Policlinica Municipal Rede: -- Endereço: Predio, nº S/N…" at bounding box center [686, 287] width 392 height 185
click at [485, 185] on input "Ordem de chegada Consumidos: 16 / 20 Horário: 07:30 Clínica: Policlinica Munici…" at bounding box center [480, 179] width 9 height 12
radio input "true"
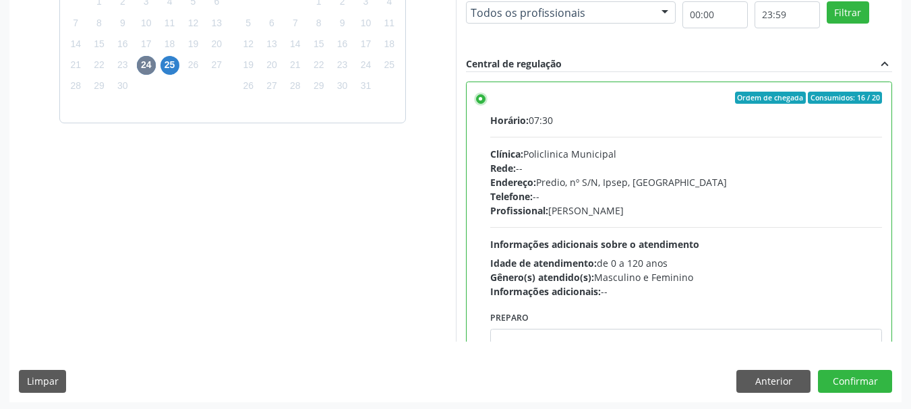
scroll to position [396, 0]
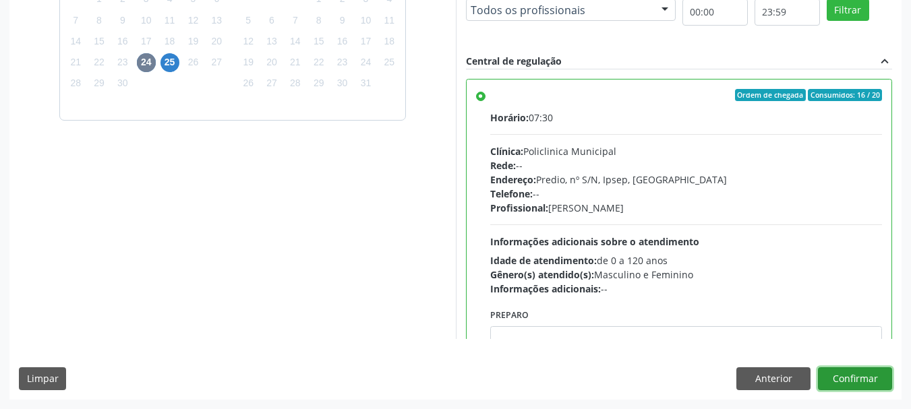
click at [853, 378] on button "Confirmar" at bounding box center [855, 378] width 74 height 23
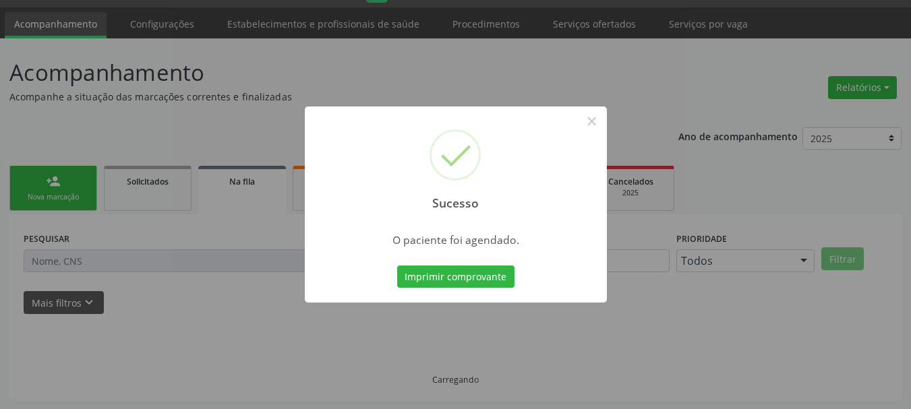
scroll to position [36, 0]
click at [409, 273] on button "Imprimir comprovante" at bounding box center [455, 277] width 117 height 23
